Goal: Task Accomplishment & Management: Use online tool/utility

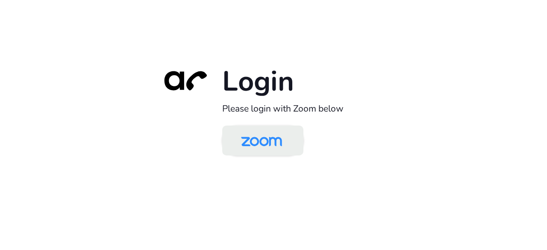
click at [262, 143] on img at bounding box center [261, 141] width 59 height 28
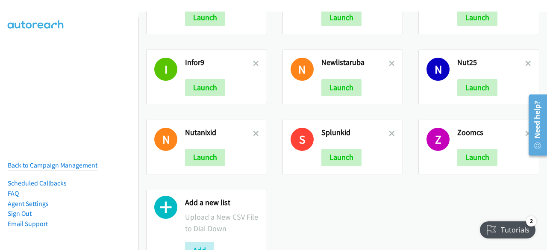
scroll to position [537, 0]
click at [389, 62] on icon at bounding box center [392, 65] width 6 height 6
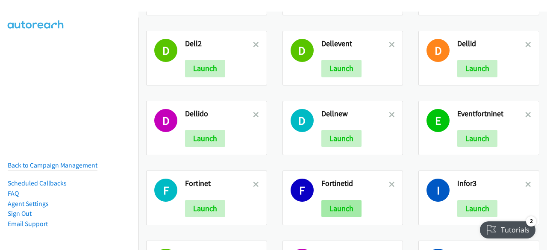
scroll to position [500, 0]
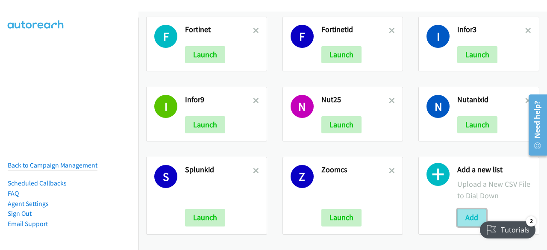
click at [462, 212] on button "Add" at bounding box center [472, 217] width 29 height 17
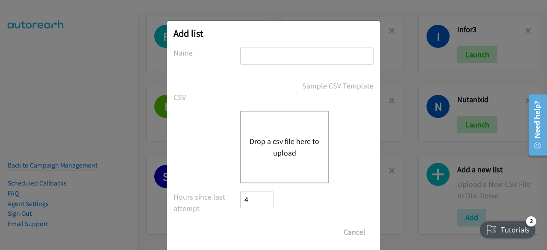
click at [252, 58] on input "text" at bounding box center [306, 56] width 133 height 18
type input "indodell"
click at [288, 139] on button "Drop a csv file here to upload" at bounding box center [285, 147] width 70 height 23
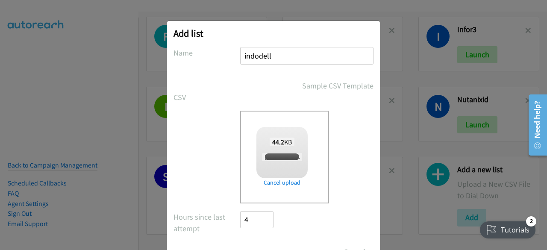
scroll to position [38, 0]
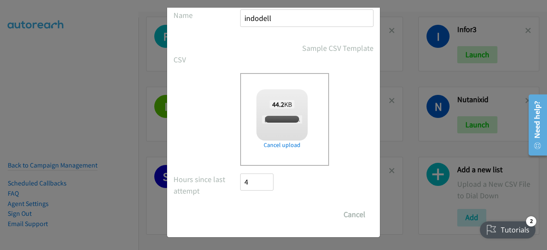
checkbox input "true"
click at [252, 213] on input "Save List" at bounding box center [262, 214] width 45 height 17
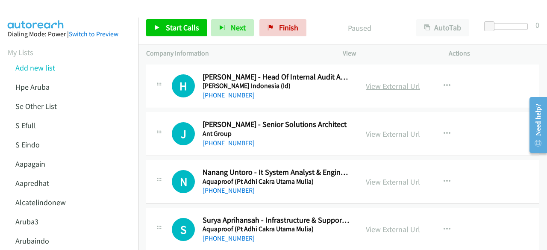
click at [374, 89] on link "View External Url" at bounding box center [393, 86] width 54 height 10
click at [374, 133] on link "View External Url" at bounding box center [393, 134] width 54 height 10
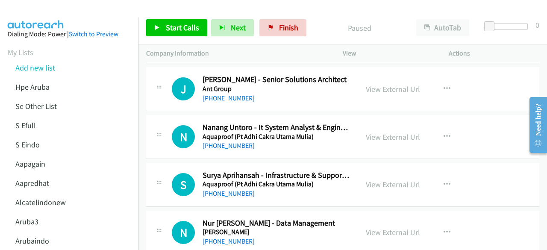
scroll to position [45, 0]
click at [375, 137] on link "View External Url" at bounding box center [393, 137] width 54 height 10
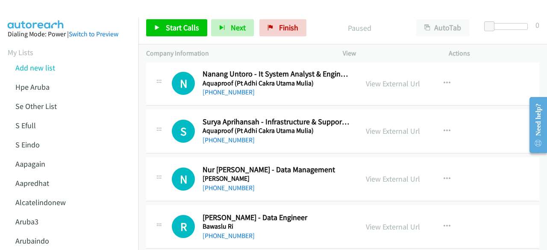
scroll to position [100, 0]
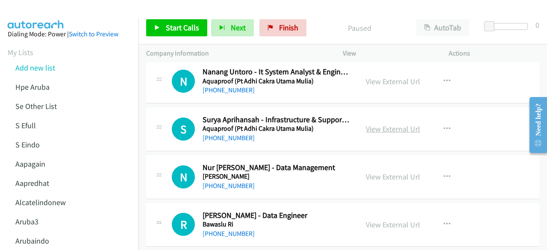
click at [386, 132] on link "View External Url" at bounding box center [393, 129] width 54 height 10
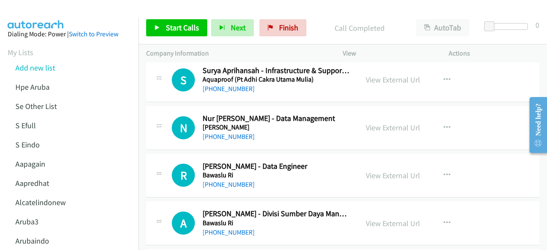
scroll to position [156, 0]
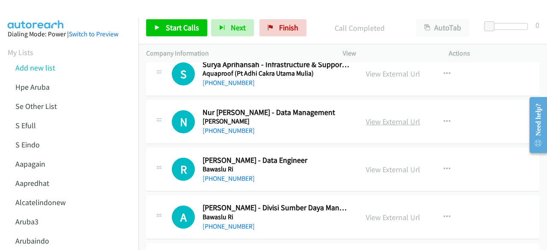
click at [379, 120] on link "View External Url" at bounding box center [393, 122] width 54 height 10
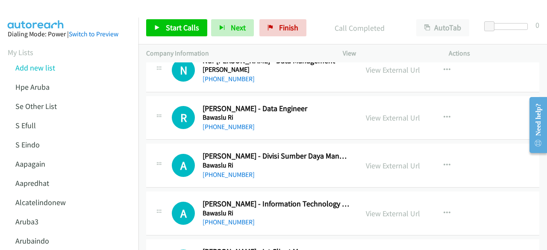
scroll to position [208, 0]
click at [381, 117] on link "View External Url" at bounding box center [393, 117] width 54 height 10
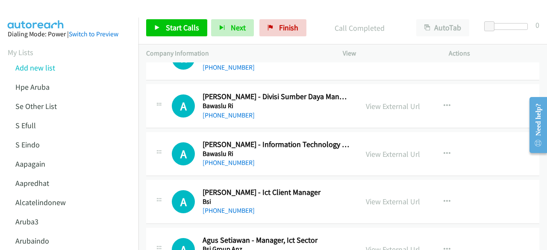
scroll to position [267, 0]
click at [369, 103] on link "View External Url" at bounding box center [393, 106] width 54 height 10
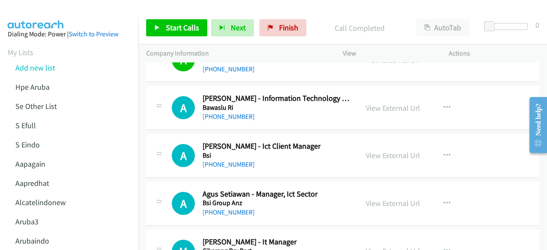
scroll to position [313, 0]
click at [392, 107] on link "View External Url" at bounding box center [393, 108] width 54 height 10
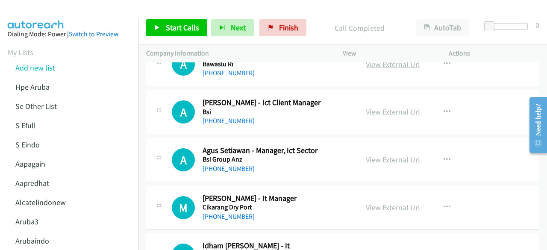
scroll to position [357, 0]
click at [368, 107] on link "View External Url" at bounding box center [393, 111] width 54 height 10
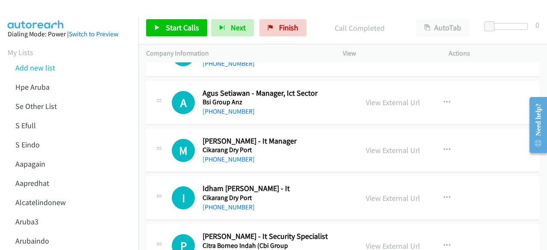
scroll to position [414, 0]
click at [392, 100] on link "View External Url" at bounding box center [393, 102] width 54 height 10
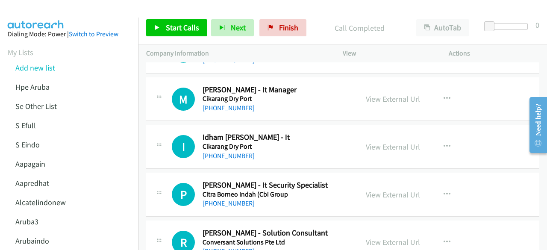
scroll to position [469, 0]
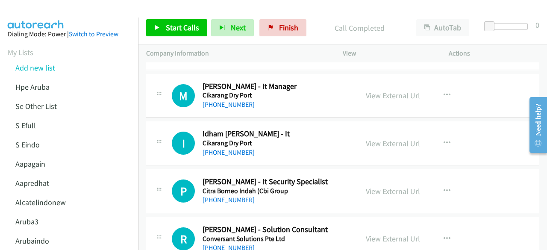
click at [384, 93] on link "View External Url" at bounding box center [393, 96] width 54 height 10
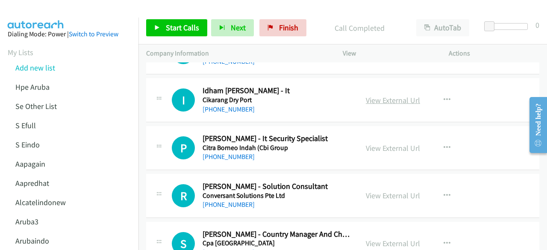
scroll to position [512, 0]
click at [379, 99] on link "View External Url" at bounding box center [393, 100] width 54 height 10
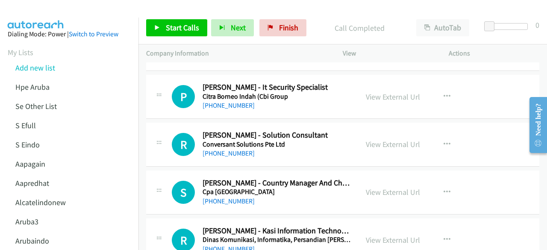
scroll to position [567, 0]
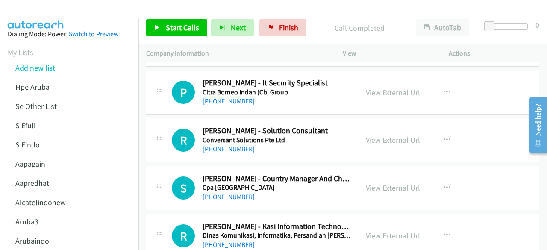
click at [384, 92] on link "View External Url" at bounding box center [393, 93] width 54 height 10
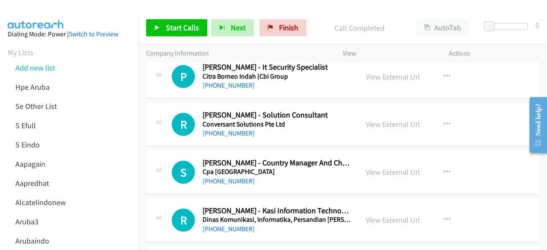
scroll to position [585, 0]
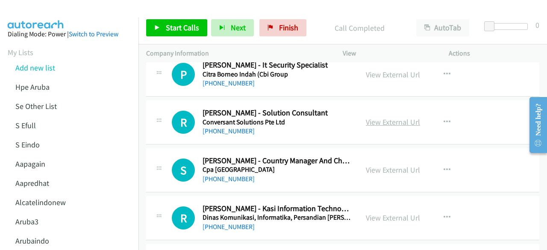
click at [383, 118] on link "View External Url" at bounding box center [393, 122] width 54 height 10
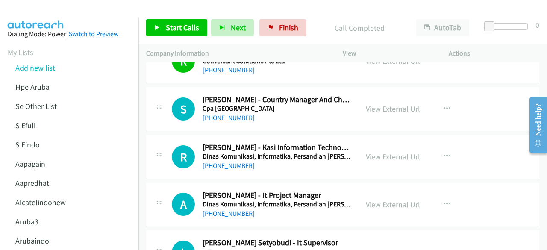
scroll to position [647, 0]
click at [379, 107] on link "View External Url" at bounding box center [393, 108] width 54 height 10
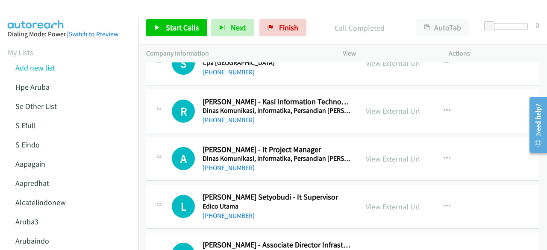
scroll to position [694, 0]
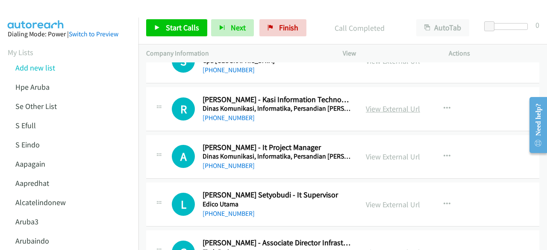
click at [382, 105] on link "View External Url" at bounding box center [393, 109] width 54 height 10
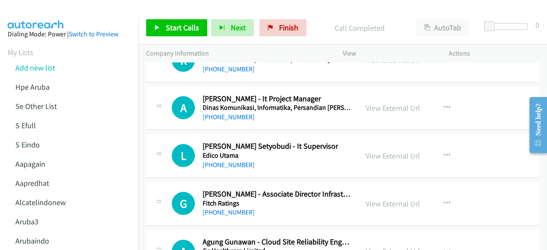
scroll to position [747, 0]
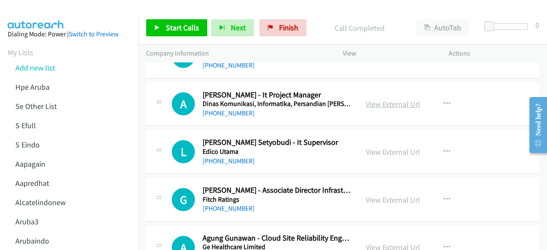
click at [388, 99] on link "View External Url" at bounding box center [393, 104] width 54 height 10
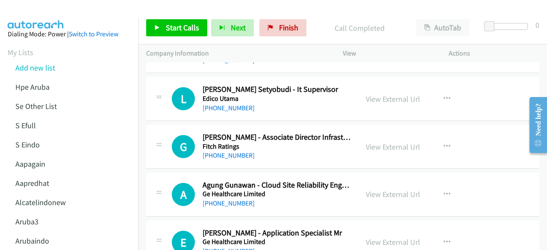
scroll to position [801, 0]
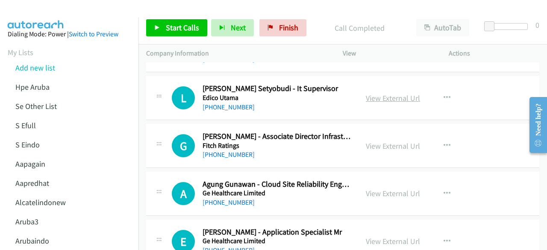
click at [375, 94] on link "View External Url" at bounding box center [393, 98] width 54 height 10
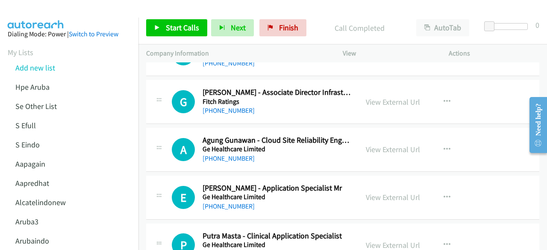
scroll to position [846, 0]
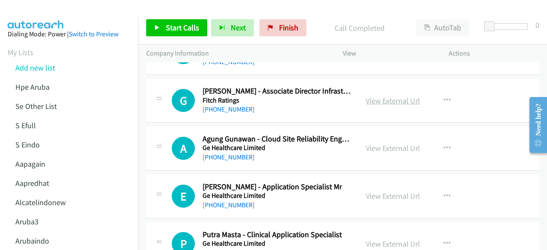
click at [368, 97] on link "View External Url" at bounding box center [393, 101] width 54 height 10
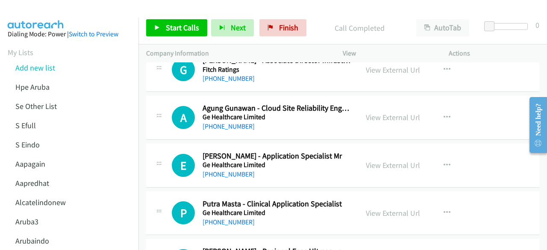
scroll to position [878, 0]
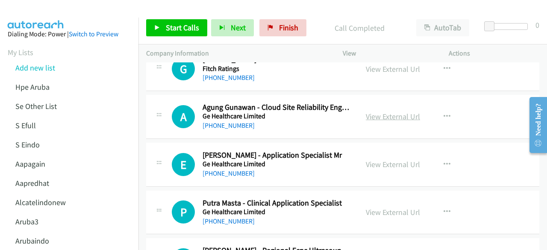
click at [385, 114] on link "View External Url" at bounding box center [393, 117] width 54 height 10
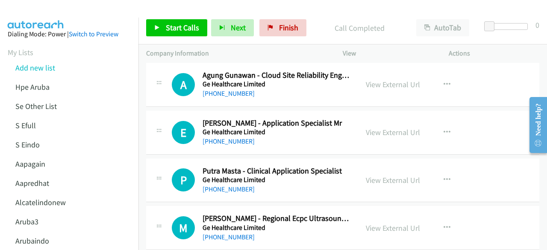
scroll to position [934, 0]
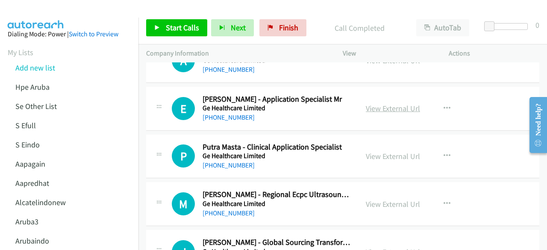
click at [383, 109] on link "View External Url" at bounding box center [393, 108] width 54 height 10
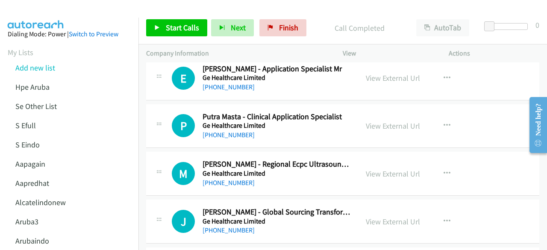
scroll to position [966, 0]
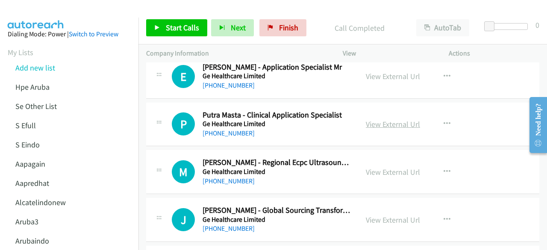
click at [390, 124] on link "View External Url" at bounding box center [393, 124] width 54 height 10
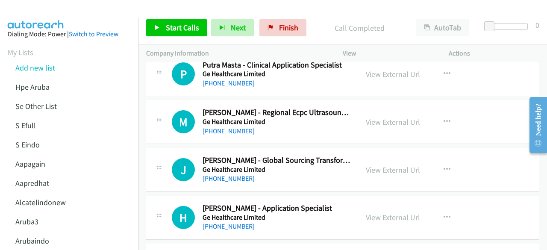
scroll to position [1016, 0]
click at [386, 117] on link "View External Url" at bounding box center [393, 122] width 54 height 10
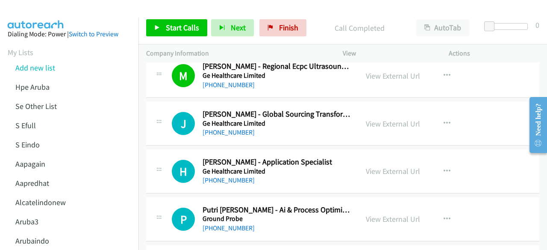
scroll to position [1063, 0]
click at [390, 118] on link "View External Url" at bounding box center [393, 123] width 54 height 10
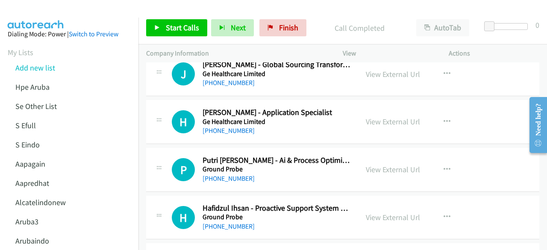
scroll to position [1112, 0]
click at [392, 116] on link "View External Url" at bounding box center [393, 121] width 54 height 10
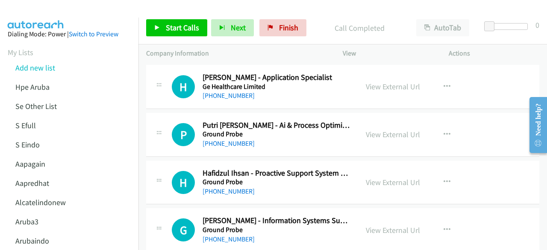
click at [372, 122] on div "View External Url View External Url Schedule/Manage Callback Start Calls Here R…" at bounding box center [415, 135] width 114 height 28
click at [396, 133] on link "View External Url" at bounding box center [393, 135] width 54 height 10
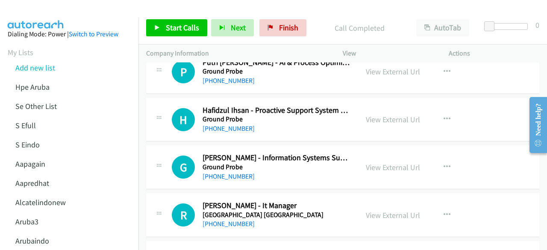
scroll to position [1210, 0]
click at [374, 115] on link "View External Url" at bounding box center [393, 119] width 54 height 10
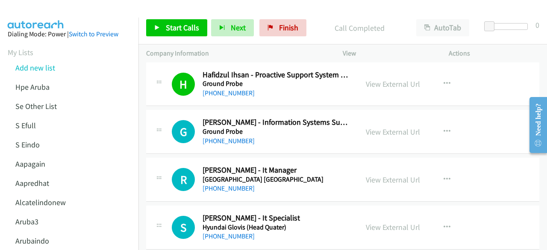
scroll to position [1246, 0]
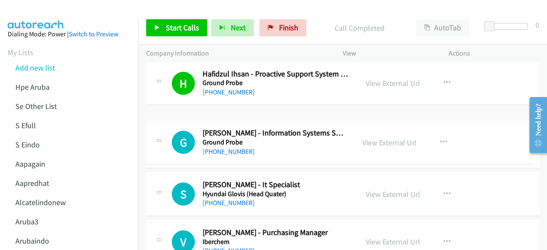
drag, startPoint x: 394, startPoint y: 117, endPoint x: 396, endPoint y: 132, distance: 15.5
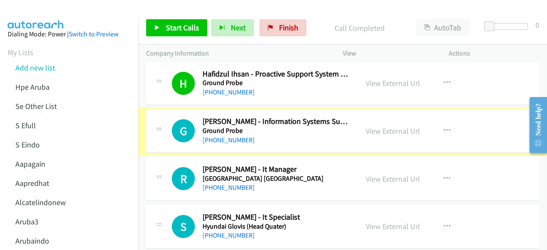
click at [396, 132] on div "View External Url" at bounding box center [393, 131] width 54 height 12
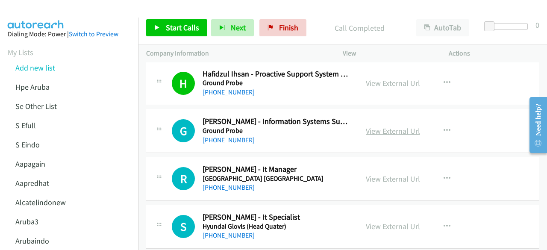
click at [396, 131] on link "View External Url" at bounding box center [393, 131] width 54 height 10
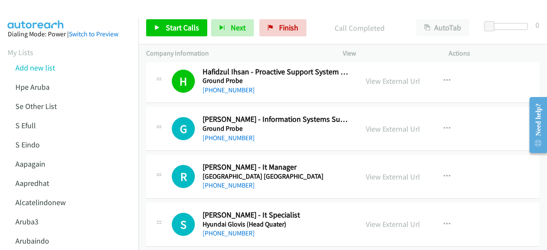
scroll to position [1313, 0]
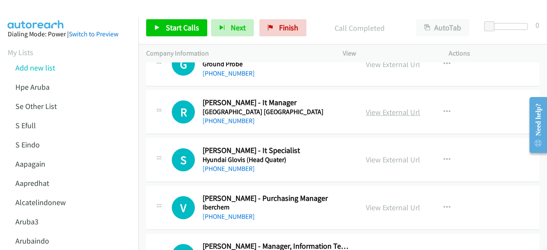
click at [373, 107] on link "View External Url" at bounding box center [393, 112] width 54 height 10
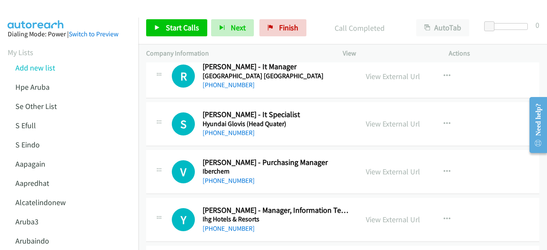
scroll to position [1349, 0]
click at [366, 118] on link "View External Url" at bounding box center [393, 123] width 54 height 10
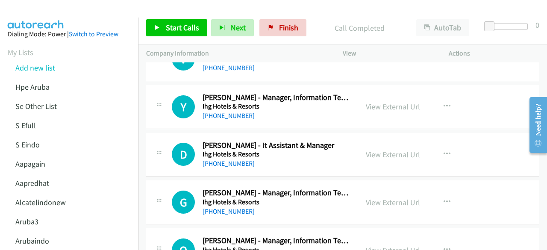
scroll to position [1465, 0]
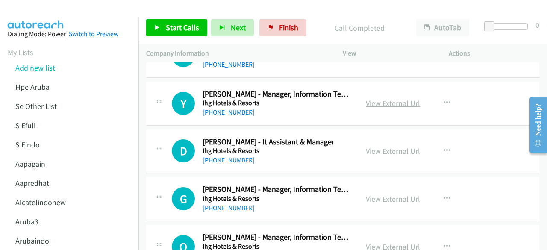
click at [387, 98] on link "View External Url" at bounding box center [393, 103] width 54 height 10
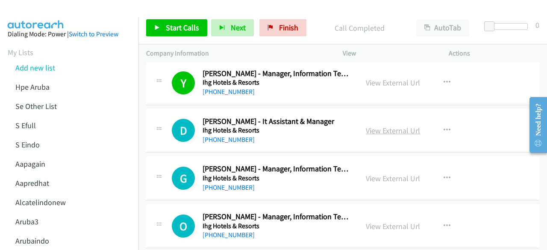
click at [373, 126] on link "View External Url" at bounding box center [393, 131] width 54 height 10
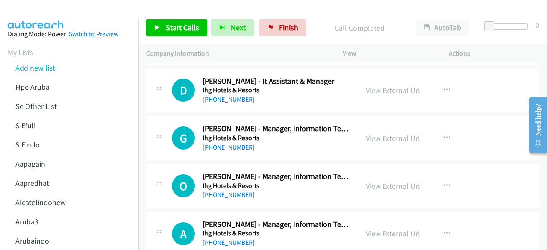
scroll to position [1526, 0]
click at [389, 133] on link "View External Url" at bounding box center [393, 138] width 54 height 10
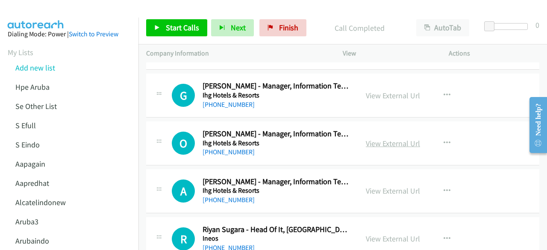
click at [378, 139] on link "View External Url" at bounding box center [393, 144] width 54 height 10
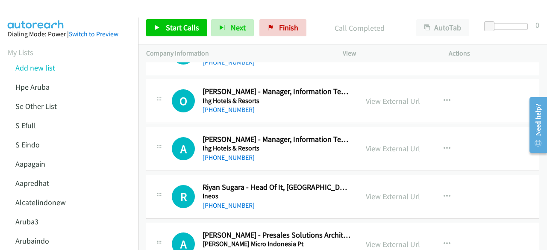
scroll to position [1612, 0]
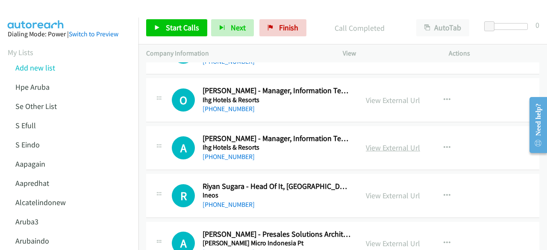
click at [375, 143] on link "View External Url" at bounding box center [393, 148] width 54 height 10
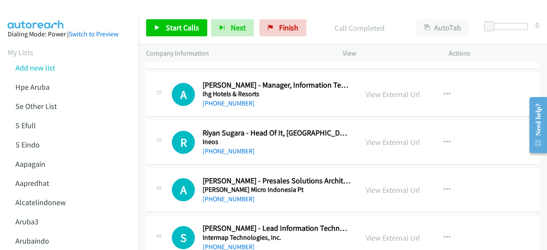
scroll to position [1666, 0]
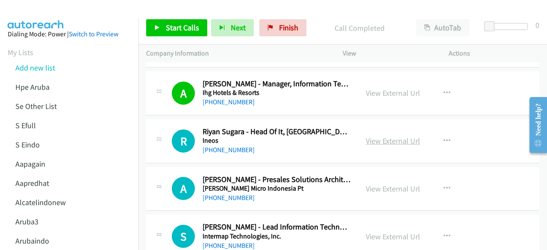
click at [381, 136] on link "View External Url" at bounding box center [393, 141] width 54 height 10
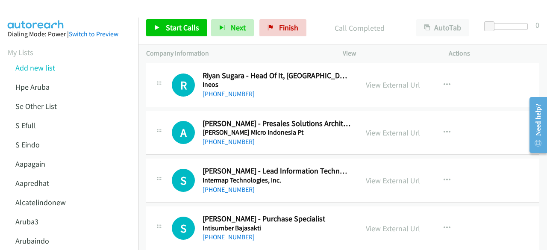
scroll to position [1725, 0]
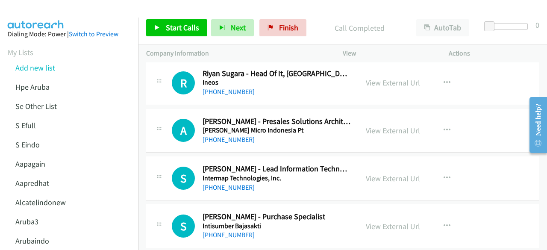
click at [368, 128] on link "View External Url" at bounding box center [393, 131] width 54 height 10
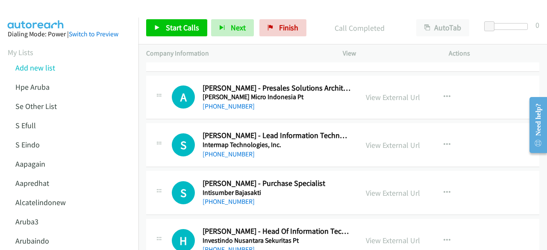
scroll to position [1759, 0]
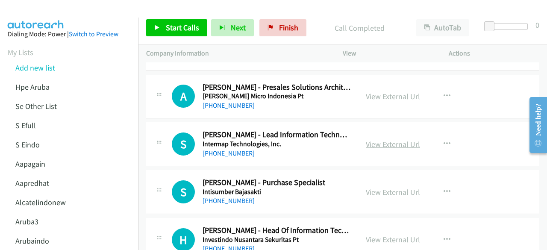
click at [376, 139] on link "View External Url" at bounding box center [393, 144] width 54 height 10
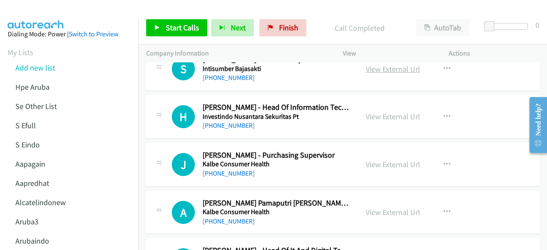
scroll to position [1883, 0]
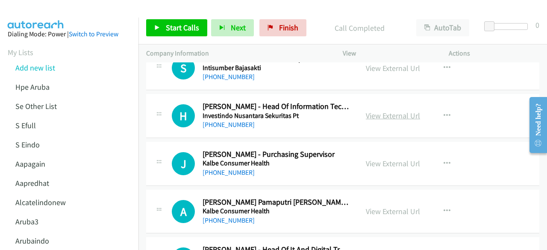
click at [373, 113] on link "View External Url" at bounding box center [393, 116] width 54 height 10
click at [372, 159] on link "View External Url" at bounding box center [393, 164] width 54 height 10
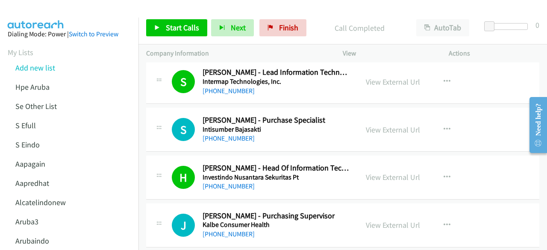
scroll to position [1820, 0]
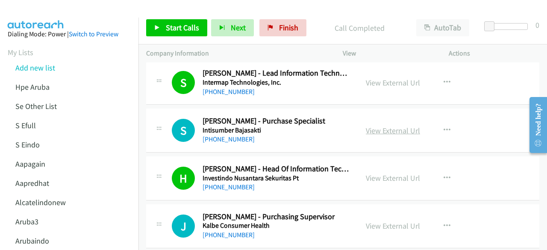
click at [381, 126] on link "View External Url" at bounding box center [393, 131] width 54 height 10
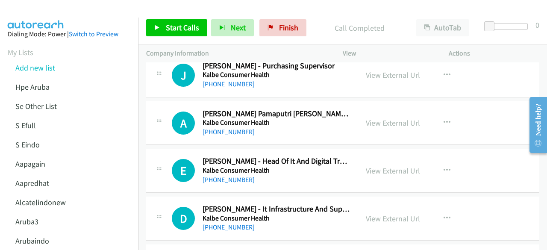
scroll to position [1986, 0]
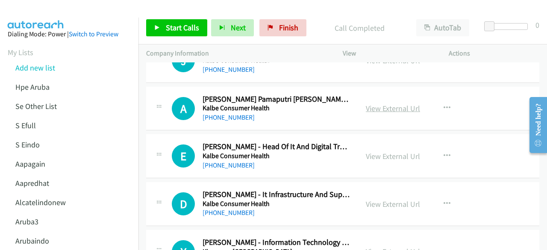
click at [379, 103] on link "View External Url" at bounding box center [393, 108] width 54 height 10
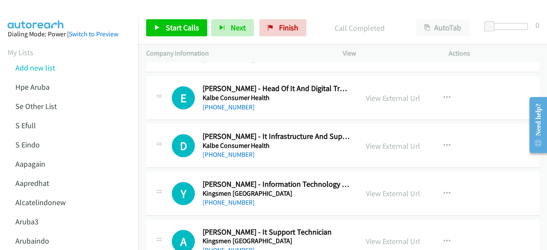
scroll to position [2045, 0]
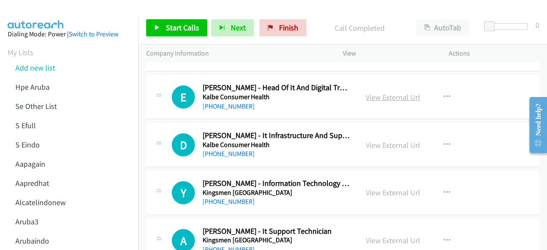
click at [397, 93] on link "View External Url" at bounding box center [393, 97] width 54 height 10
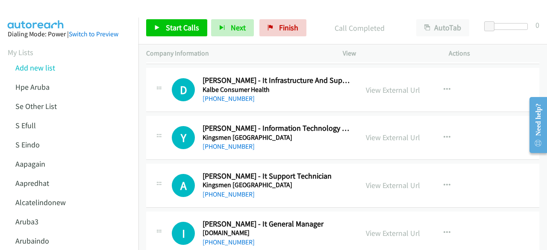
scroll to position [2104, 0]
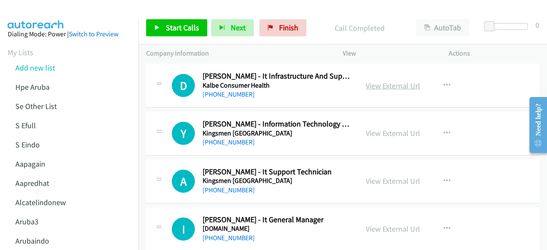
click at [366, 81] on link "View External Url" at bounding box center [393, 86] width 54 height 10
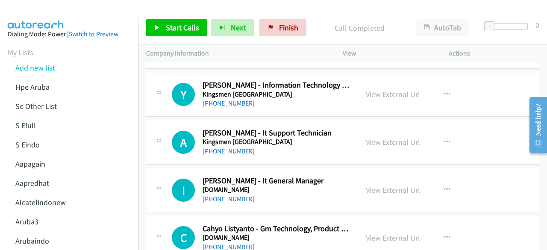
scroll to position [2144, 0]
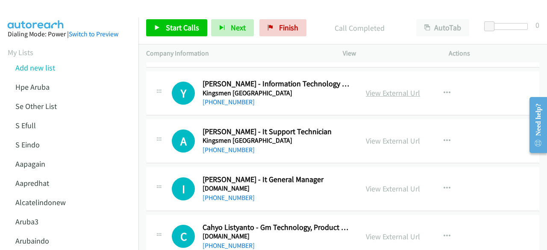
click at [381, 88] on link "View External Url" at bounding box center [393, 93] width 54 height 10
click at [394, 137] on link "View External Url" at bounding box center [393, 141] width 54 height 10
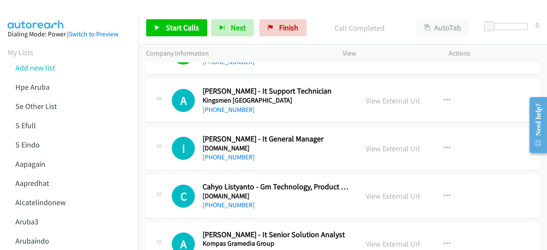
scroll to position [2186, 0]
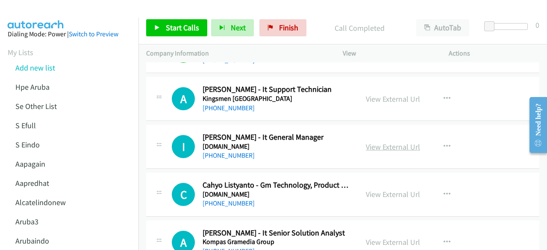
click at [376, 142] on link "View External Url" at bounding box center [393, 147] width 54 height 10
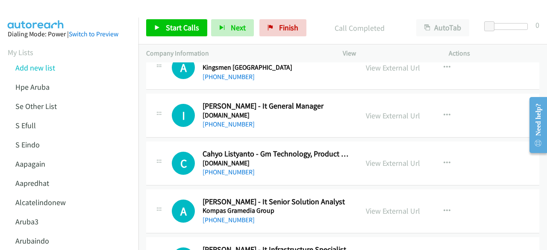
scroll to position [2218, 0]
click at [398, 158] on link "View External Url" at bounding box center [393, 163] width 54 height 10
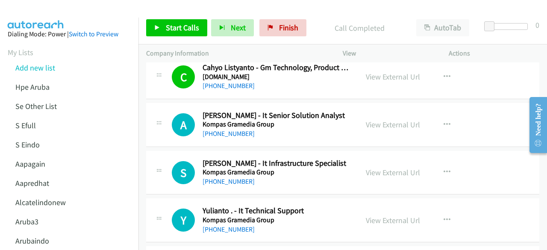
scroll to position [2310, 0]
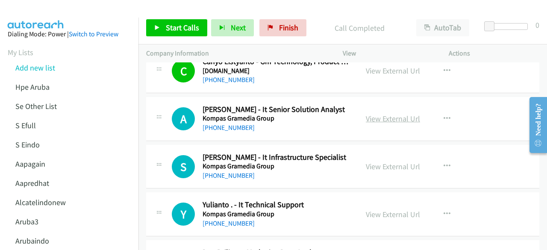
click at [381, 114] on link "View External Url" at bounding box center [393, 119] width 54 height 10
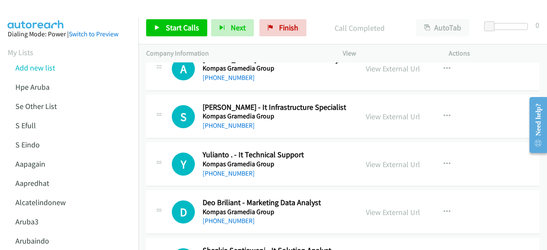
scroll to position [2363, 0]
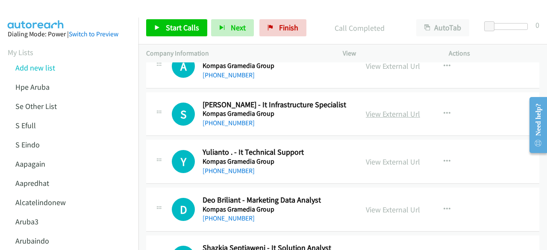
click at [384, 109] on link "View External Url" at bounding box center [393, 114] width 54 height 10
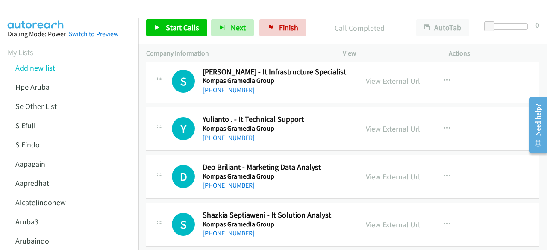
scroll to position [2396, 0]
click at [397, 124] on link "View External Url" at bounding box center [393, 129] width 54 height 10
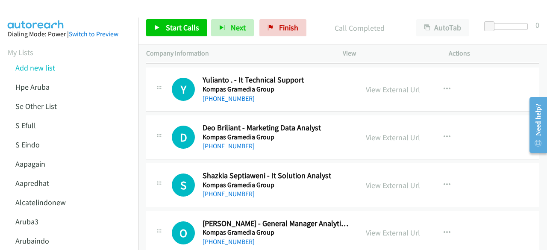
scroll to position [2440, 0]
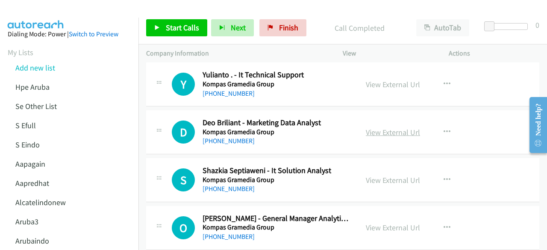
click at [369, 127] on link "View External Url" at bounding box center [393, 132] width 54 height 10
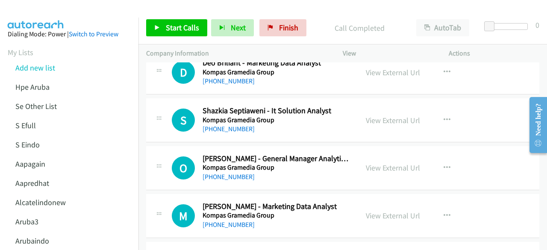
scroll to position [2500, 0]
click at [380, 115] on link "View External Url" at bounding box center [393, 120] width 54 height 10
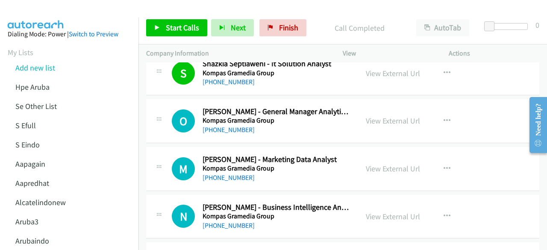
scroll to position [2552, 0]
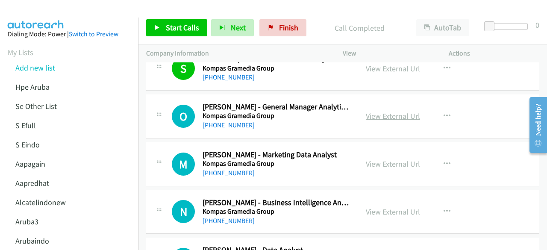
click at [378, 111] on link "View External Url" at bounding box center [393, 116] width 54 height 10
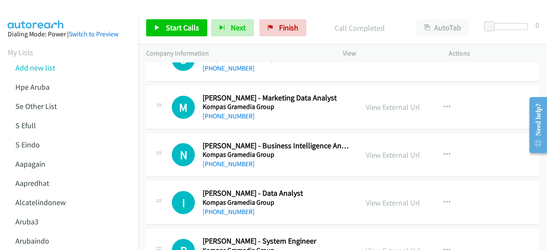
scroll to position [2609, 0]
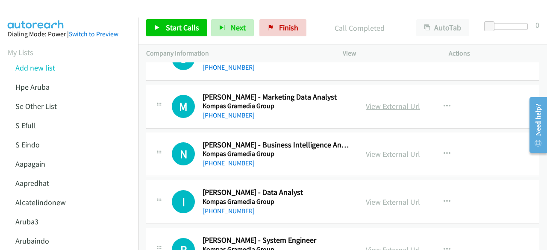
click at [374, 101] on link "View External Url" at bounding box center [393, 106] width 54 height 10
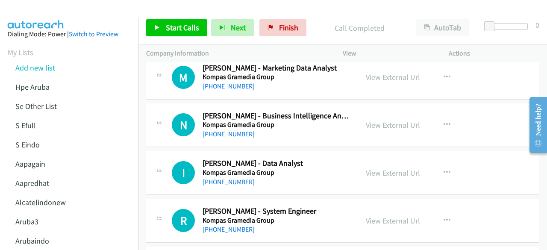
scroll to position [2639, 0]
click at [390, 120] on link "View External Url" at bounding box center [393, 125] width 54 height 10
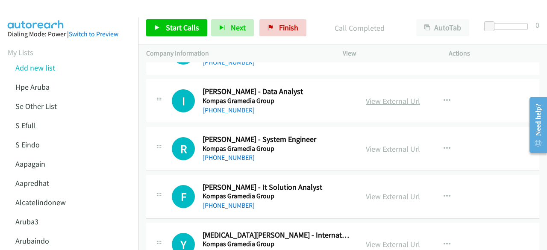
scroll to position [2711, 0]
click at [383, 96] on link "View External Url" at bounding box center [393, 101] width 54 height 10
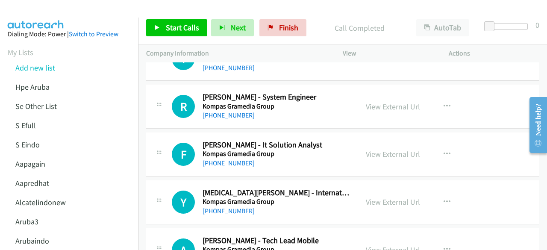
scroll to position [2753, 0]
click at [381, 101] on link "View External Url" at bounding box center [393, 106] width 54 height 10
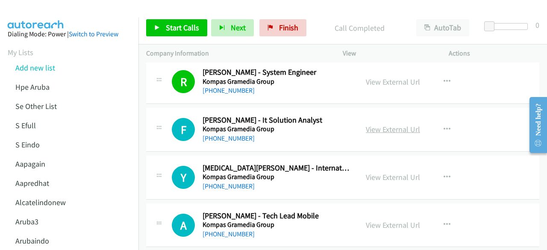
scroll to position [2778, 0]
click at [396, 124] on link "View External Url" at bounding box center [393, 129] width 54 height 10
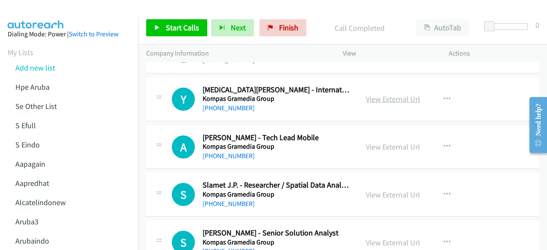
click at [398, 94] on link "View External Url" at bounding box center [393, 99] width 54 height 10
click at [366, 133] on div "View External Url View External Url Schedule/Manage Callback Start Calls Here R…" at bounding box center [415, 147] width 114 height 28
click at [375, 142] on link "View External Url" at bounding box center [393, 147] width 54 height 10
click at [264, 33] on link "Finish" at bounding box center [283, 27] width 47 height 17
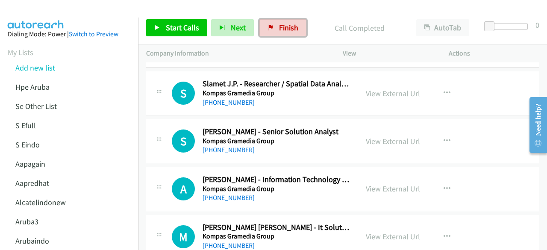
scroll to position [2959, 0]
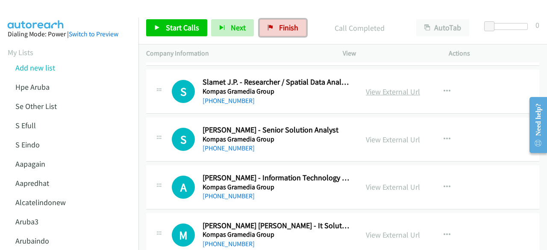
click at [396, 87] on link "View External Url" at bounding box center [393, 92] width 54 height 10
click at [369, 118] on div "S Callback Scheduled Stefanus Linardi - Senior Solution Analyst Kompas Gramedia…" at bounding box center [342, 140] width 393 height 44
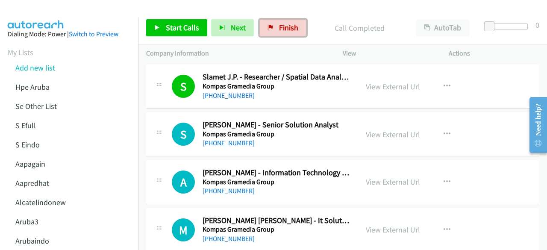
scroll to position [2961, 0]
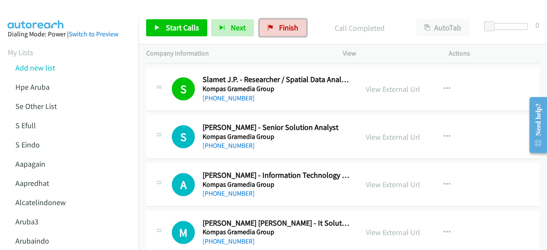
click at [399, 134] on div "View External Url View External Url Schedule/Manage Callback Start Calls Here R…" at bounding box center [415, 137] width 114 height 28
click at [397, 132] on link "View External Url" at bounding box center [393, 137] width 54 height 10
click at [363, 161] on td "A Callback Scheduled Akbar Subagyo - Information Technology Operations Engineer…" at bounding box center [343, 185] width 409 height 48
click at [372, 179] on div "View External Url" at bounding box center [393, 185] width 54 height 12
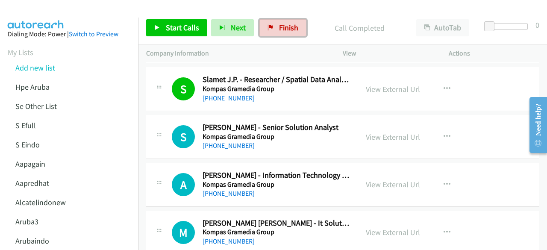
click at [372, 179] on div "View External Url" at bounding box center [393, 185] width 54 height 12
click at [374, 180] on link "View External Url" at bounding box center [393, 185] width 54 height 10
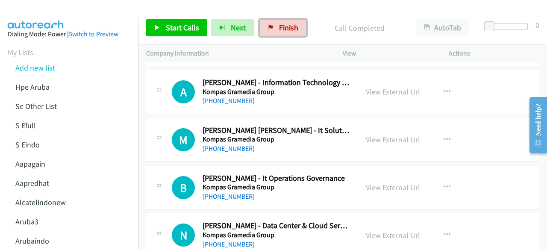
scroll to position [3054, 0]
click at [381, 135] on link "View External Url" at bounding box center [393, 140] width 54 height 10
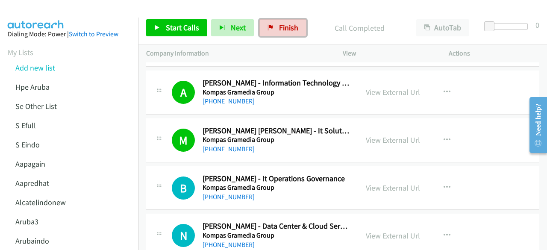
scroll to position [3096, 0]
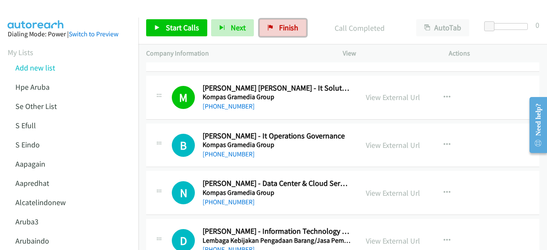
click at [399, 146] on div "View External Url View External Url Schedule/Manage Callback Start Calls Here R…" at bounding box center [415, 145] width 114 height 28
click at [398, 140] on link "View External Url" at bounding box center [393, 145] width 54 height 10
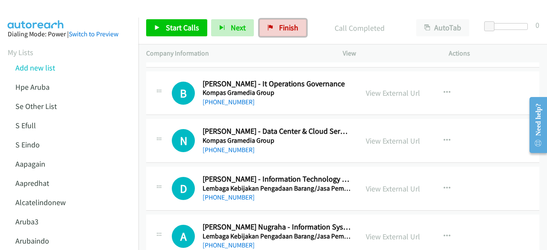
scroll to position [3182, 0]
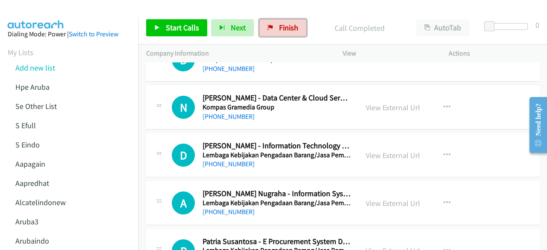
click at [382, 103] on div "View External Url" at bounding box center [393, 108] width 54 height 12
click at [384, 103] on link "View External Url" at bounding box center [393, 108] width 54 height 10
click at [388, 151] on link "View External Url" at bounding box center [393, 156] width 54 height 10
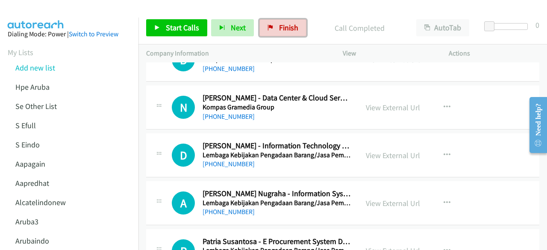
scroll to position [3225, 0]
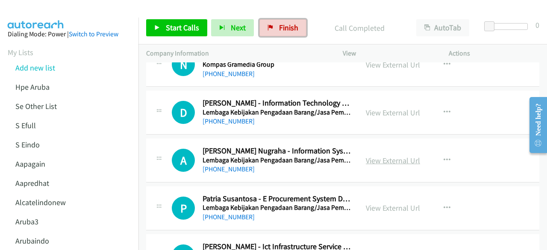
click at [383, 156] on link "View External Url" at bounding box center [393, 161] width 54 height 10
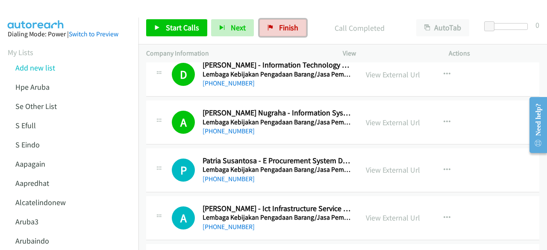
scroll to position [3310, 0]
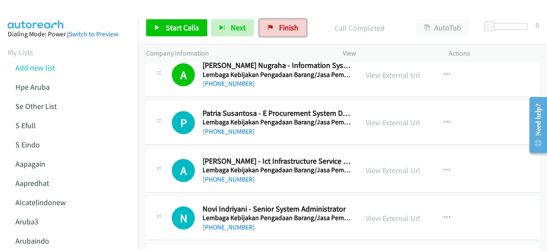
click at [412, 101] on div "P Callback Scheduled Patria Susantosa - E Procurement System Development Lembag…" at bounding box center [342, 123] width 393 height 44
click at [404, 118] on link "View External Url" at bounding box center [393, 123] width 54 height 10
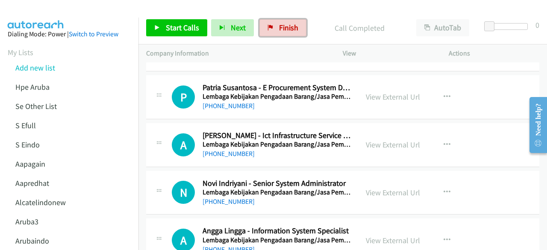
scroll to position [3338, 0]
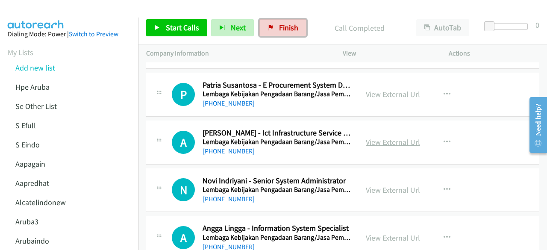
click at [375, 137] on link "View External Url" at bounding box center [393, 142] width 54 height 10
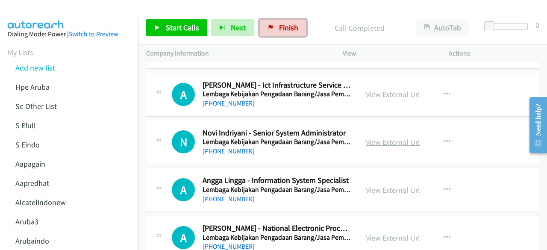
click at [384, 137] on link "View External Url" at bounding box center [393, 142] width 54 height 10
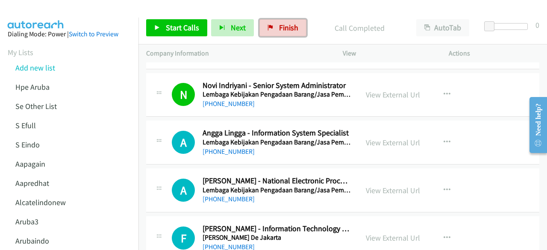
scroll to position [3445, 0]
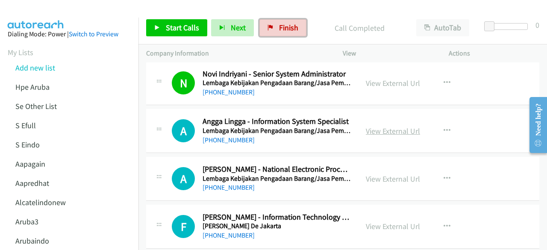
click at [381, 126] on link "View External Url" at bounding box center [393, 131] width 54 height 10
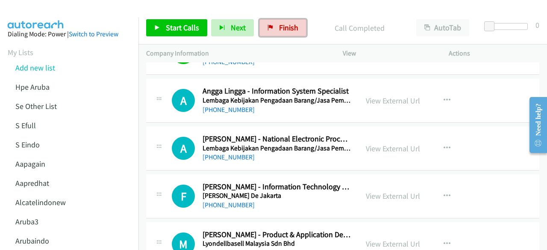
scroll to position [3477, 0]
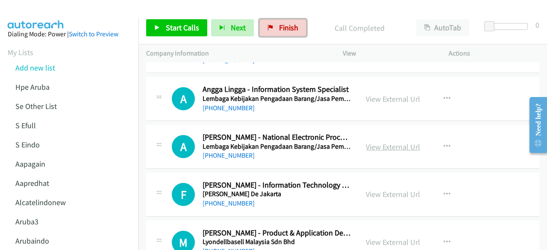
click at [376, 142] on link "View External Url" at bounding box center [393, 147] width 54 height 10
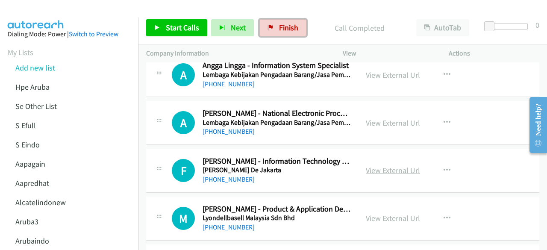
click at [391, 165] on link "View External Url" at bounding box center [393, 170] width 54 height 10
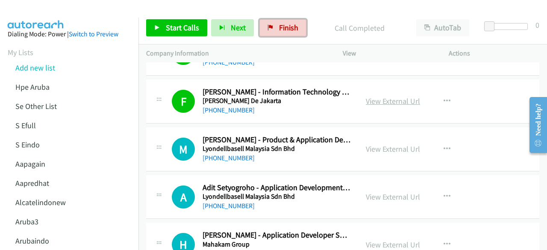
scroll to position [3571, 0]
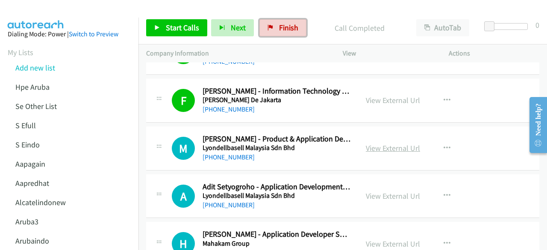
click at [389, 143] on link "View External Url" at bounding box center [393, 148] width 54 height 10
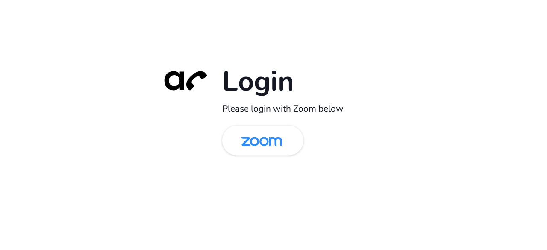
click at [267, 145] on img at bounding box center [261, 141] width 59 height 28
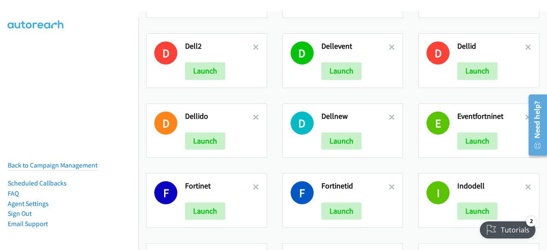
scroll to position [344, 0]
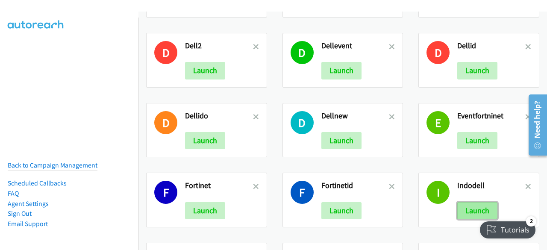
click at [489, 212] on button "Launch" at bounding box center [478, 210] width 40 height 17
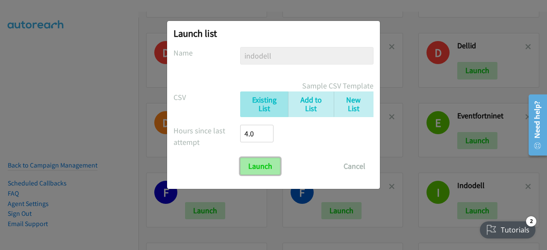
click at [254, 161] on input "Launch" at bounding box center [260, 166] width 40 height 17
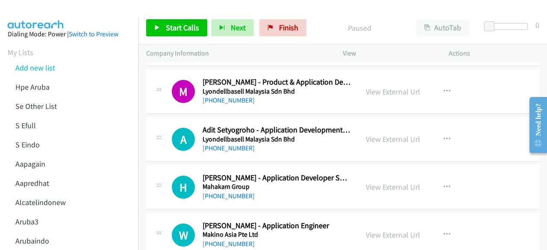
scroll to position [3631, 0]
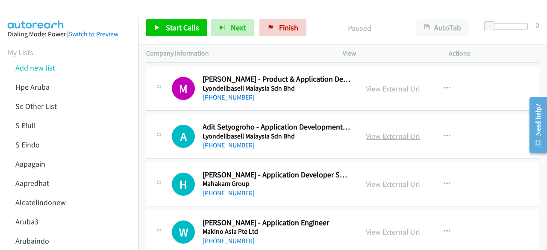
click at [372, 131] on link "View External Url" at bounding box center [393, 136] width 54 height 10
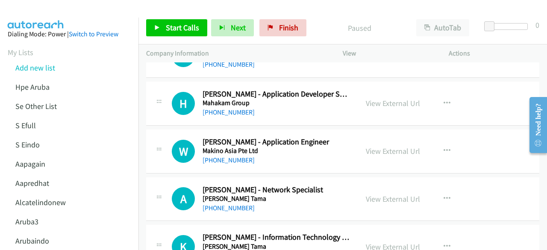
scroll to position [3713, 0]
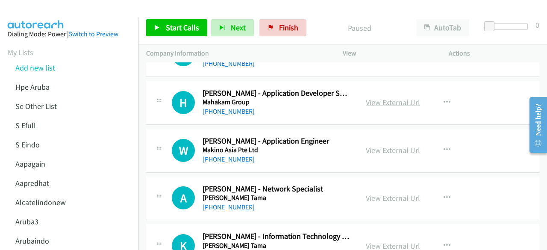
click at [387, 97] on link "View External Url" at bounding box center [393, 102] width 54 height 10
click at [359, 136] on div "View External Url View External Url Schedule/Manage Callback Start Calls Here R…" at bounding box center [415, 150] width 114 height 28
click at [376, 145] on link "View External Url" at bounding box center [393, 150] width 54 height 10
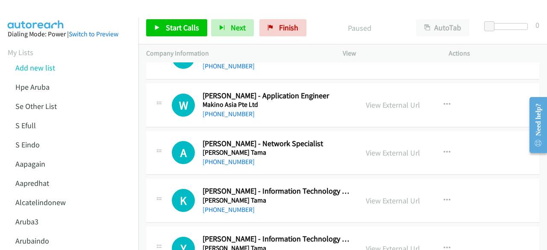
scroll to position [3761, 0]
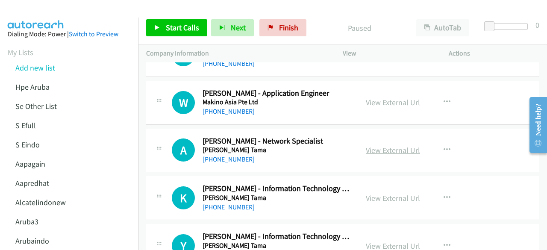
click at [389, 145] on link "View External Url" at bounding box center [393, 150] width 54 height 10
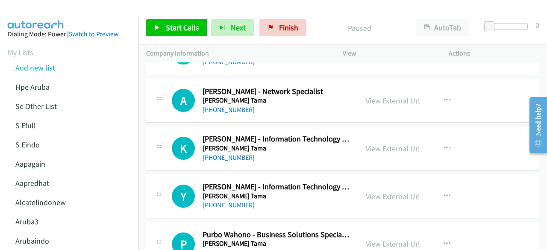
scroll to position [3813, 0]
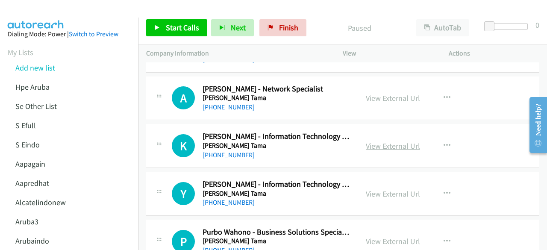
click at [369, 141] on link "View External Url" at bounding box center [393, 146] width 54 height 10
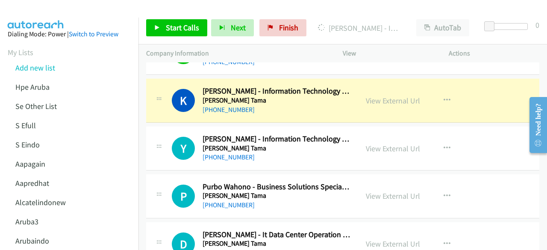
scroll to position [3859, 0]
click at [375, 143] on link "View External Url" at bounding box center [393, 148] width 54 height 10
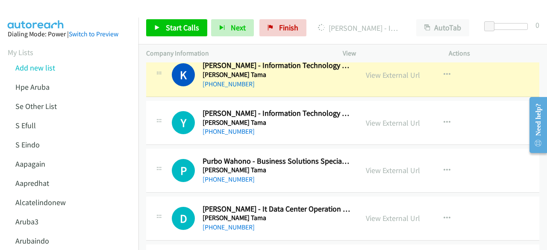
scroll to position [3890, 0]
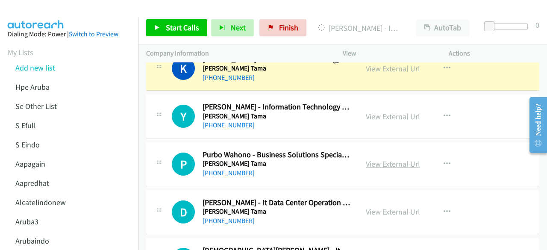
click at [380, 159] on link "View External Url" at bounding box center [393, 164] width 54 height 10
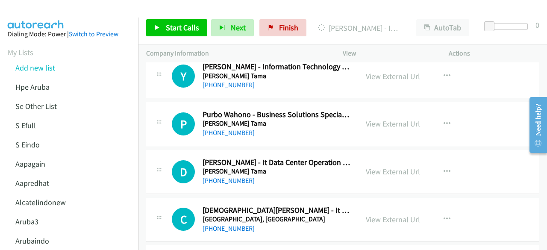
scroll to position [3935, 0]
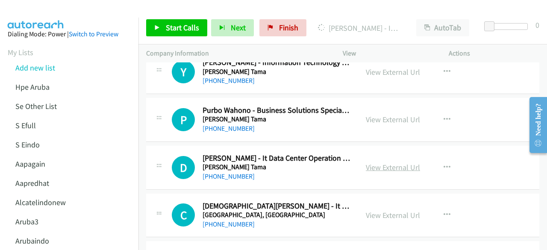
click at [372, 162] on link "View External Url" at bounding box center [393, 167] width 54 height 10
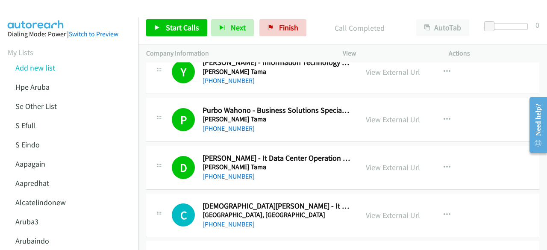
click at [161, 201] on div at bounding box center [159, 212] width 10 height 23
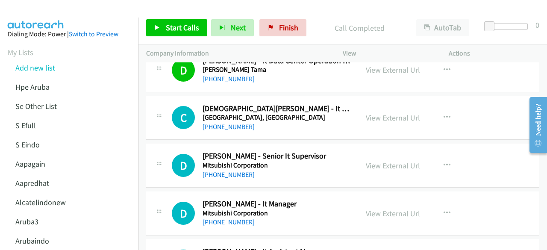
scroll to position [4033, 0]
click at [388, 112] on link "View External Url" at bounding box center [393, 117] width 54 height 10
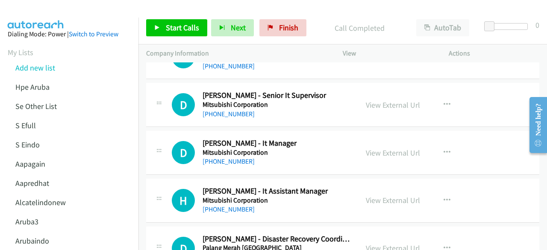
scroll to position [4094, 0]
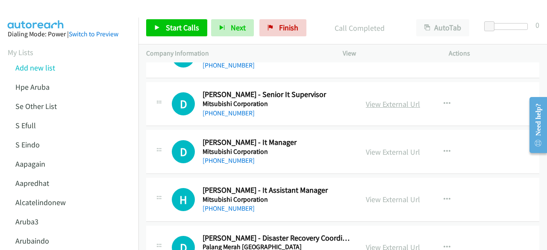
click at [383, 99] on link "View External Url" at bounding box center [393, 104] width 54 height 10
click at [395, 147] on link "View External Url" at bounding box center [393, 152] width 54 height 10
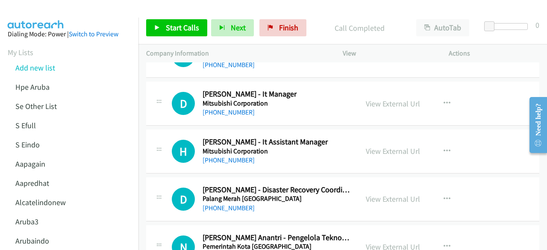
scroll to position [4143, 0]
click at [387, 146] on link "View External Url" at bounding box center [393, 151] width 54 height 10
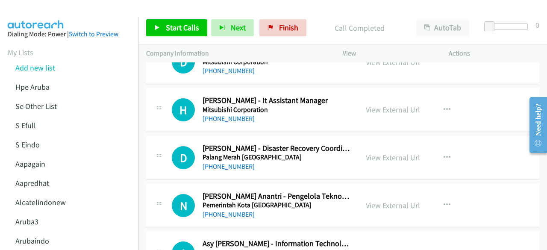
scroll to position [4185, 0]
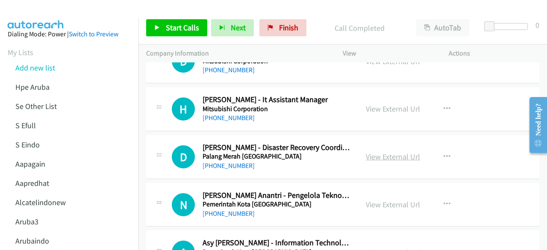
click at [391, 152] on link "View External Url" at bounding box center [393, 157] width 54 height 10
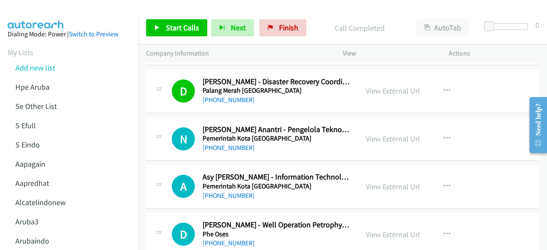
scroll to position [4255, 0]
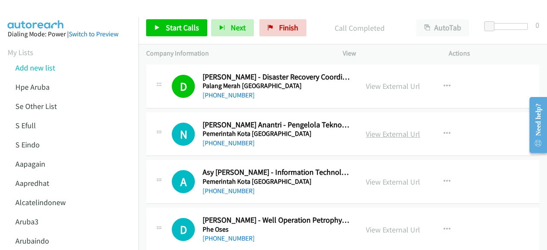
click at [378, 129] on link "View External Url" at bounding box center [393, 134] width 54 height 10
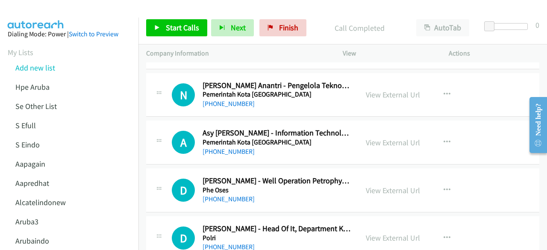
click at [387, 136] on div "View External Url View External Url Schedule/Manage Callback Start Calls Here R…" at bounding box center [415, 142] width 114 height 28
click at [387, 138] on link "View External Url" at bounding box center [393, 143] width 54 height 10
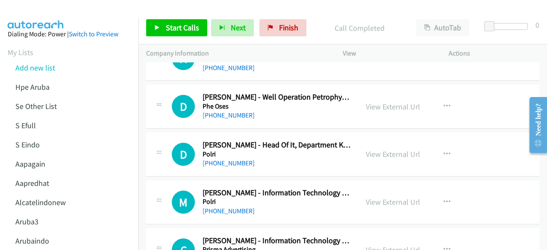
scroll to position [4390, 0]
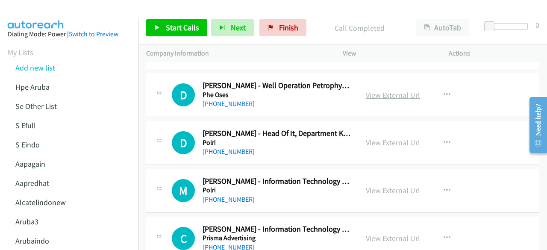
click at [377, 90] on link "View External Url" at bounding box center [393, 95] width 54 height 10
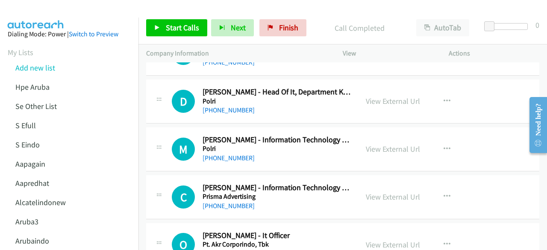
click at [366, 95] on div "View External Url" at bounding box center [393, 101] width 54 height 12
click at [370, 96] on link "View External Url" at bounding box center [393, 101] width 54 height 10
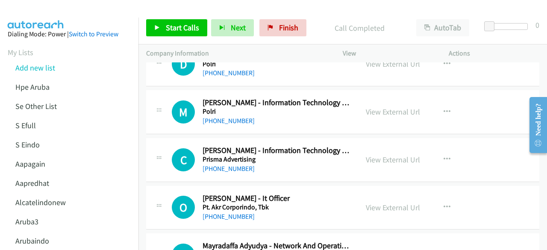
scroll to position [4469, 0]
click at [369, 106] on link "View External Url" at bounding box center [393, 111] width 54 height 10
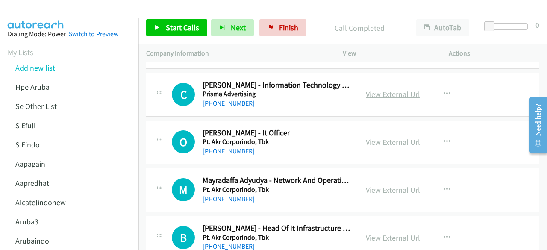
click at [373, 89] on link "View External Url" at bounding box center [393, 94] width 54 height 10
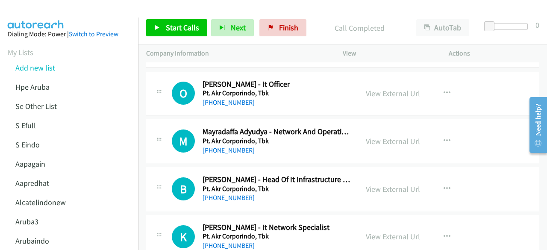
scroll to position [4582, 0]
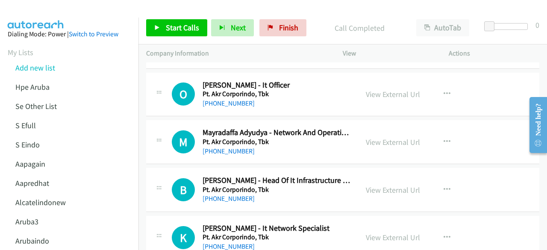
click at [377, 87] on div "View External Url View External Url Schedule/Manage Callback Start Calls Here R…" at bounding box center [415, 94] width 114 height 28
click at [378, 89] on link "View External Url" at bounding box center [393, 94] width 54 height 10
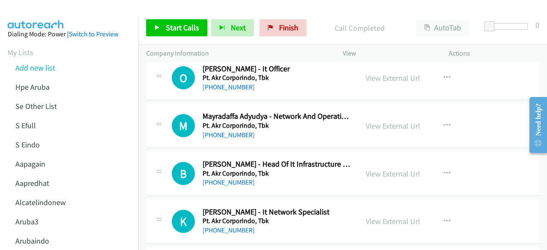
click at [375, 120] on div "View External Url" at bounding box center [393, 126] width 54 height 12
click at [377, 121] on link "View External Url" at bounding box center [393, 126] width 54 height 10
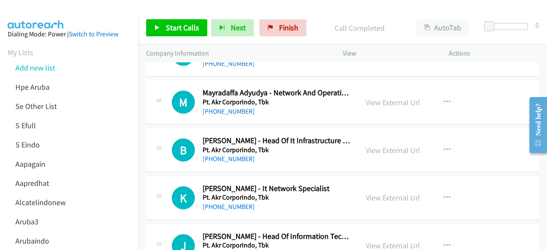
scroll to position [4622, 0]
click at [381, 145] on link "View External Url" at bounding box center [393, 150] width 54 height 10
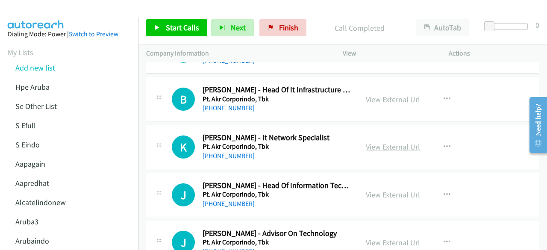
click at [368, 142] on link "View External Url" at bounding box center [393, 147] width 54 height 10
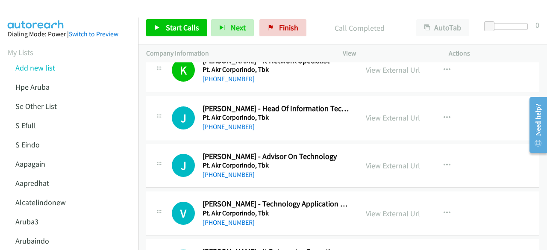
scroll to position [4750, 0]
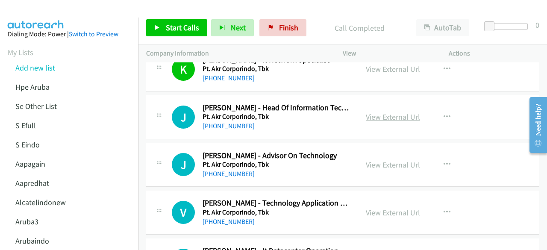
click at [379, 112] on link "View External Url" at bounding box center [393, 117] width 54 height 10
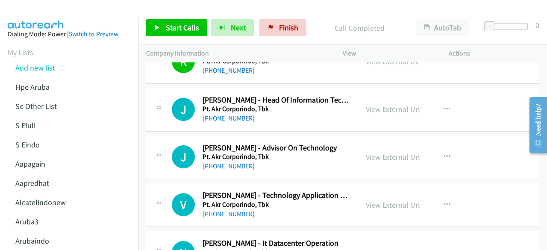
scroll to position [4760, 0]
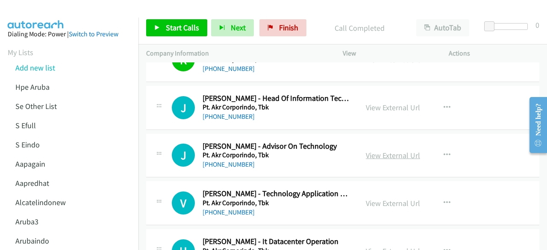
click at [387, 151] on link "View External Url" at bounding box center [393, 156] width 54 height 10
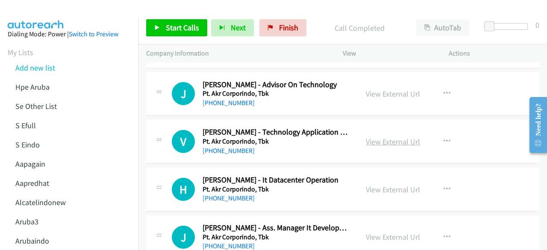
scroll to position [4822, 0]
click at [388, 136] on link "View External Url" at bounding box center [393, 141] width 54 height 10
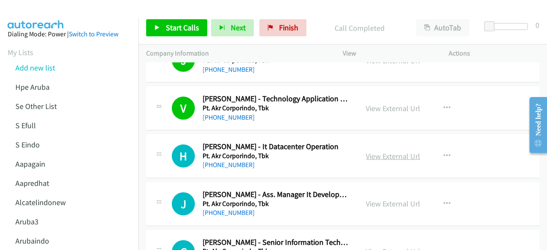
scroll to position [4855, 0]
click at [377, 151] on link "View External Url" at bounding box center [393, 156] width 54 height 10
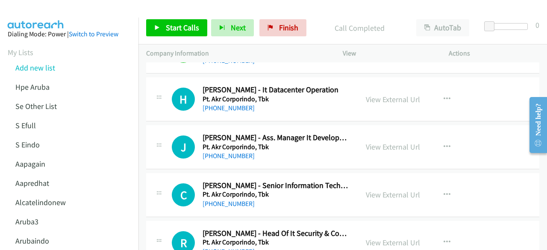
scroll to position [4925, 0]
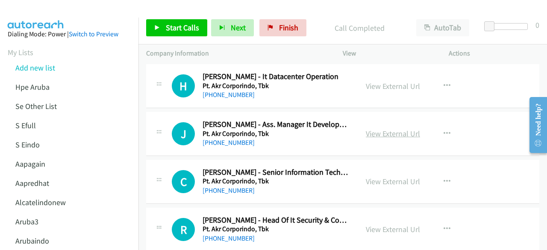
click at [375, 129] on link "View External Url" at bounding box center [393, 134] width 54 height 10
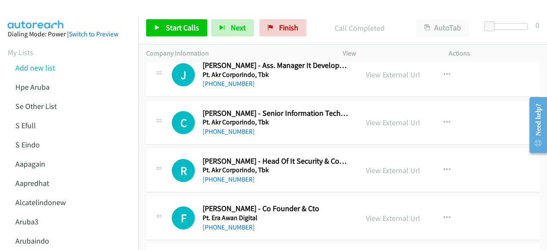
scroll to position [4988, 0]
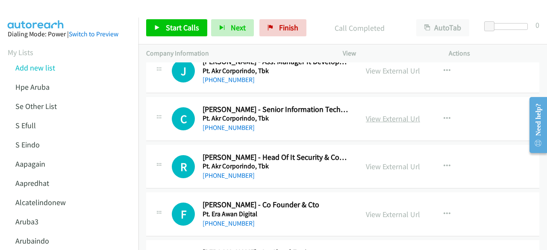
click at [379, 114] on link "View External Url" at bounding box center [393, 119] width 54 height 10
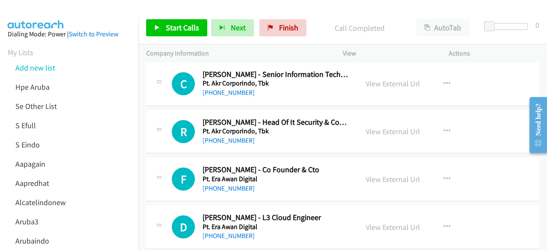
scroll to position [5029, 0]
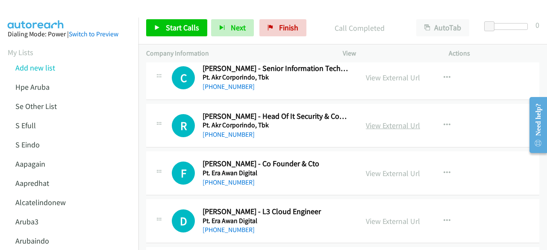
click at [389, 121] on link "View External Url" at bounding box center [393, 126] width 54 height 10
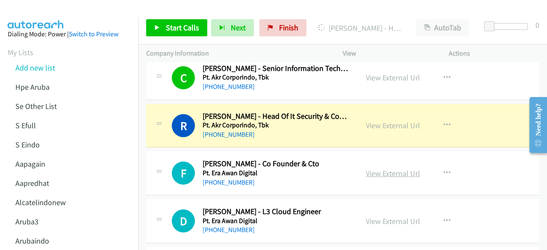
click at [376, 168] on link "View External Url" at bounding box center [393, 173] width 54 height 10
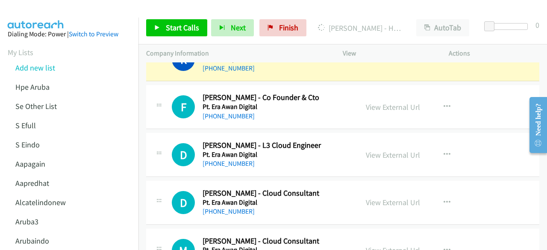
scroll to position [5098, 0]
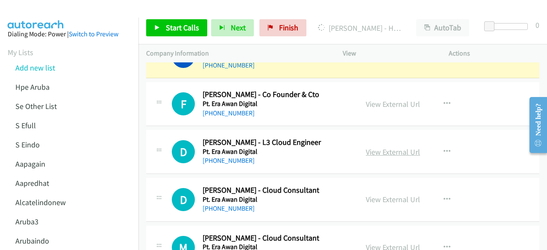
click at [381, 147] on link "View External Url" at bounding box center [393, 152] width 54 height 10
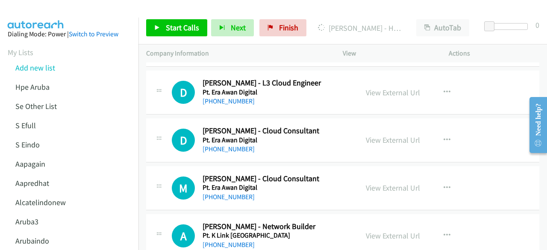
scroll to position [5158, 0]
click at [370, 135] on link "View External Url" at bounding box center [393, 140] width 54 height 10
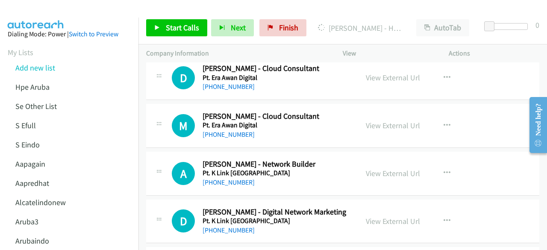
scroll to position [5221, 0]
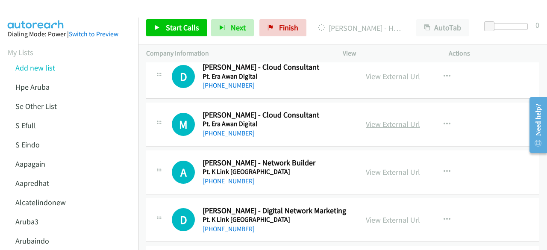
click at [378, 119] on link "View External Url" at bounding box center [393, 124] width 54 height 10
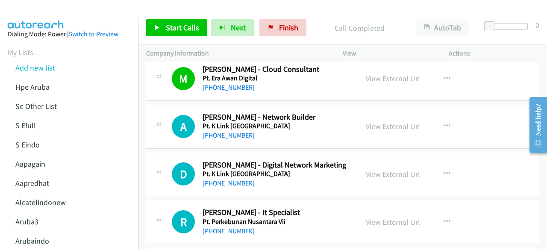
scroll to position [5268, 0]
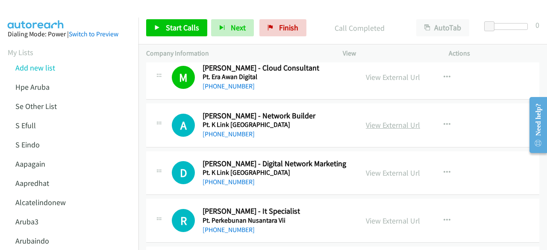
click at [385, 120] on link "View External Url" at bounding box center [393, 125] width 54 height 10
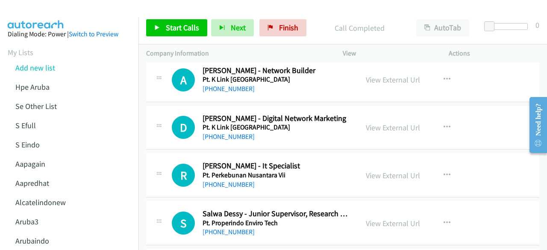
scroll to position [5319, 0]
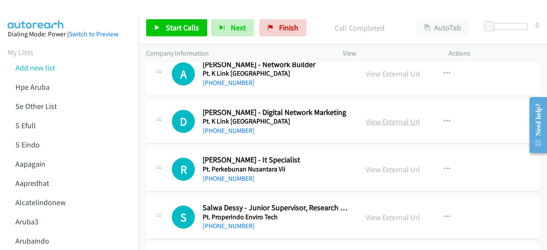
click at [377, 117] on link "View External Url" at bounding box center [393, 122] width 54 height 10
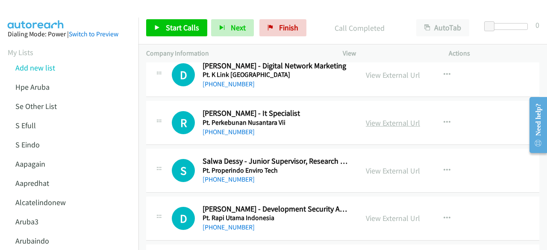
click at [369, 118] on link "View External Url" at bounding box center [393, 123] width 54 height 10
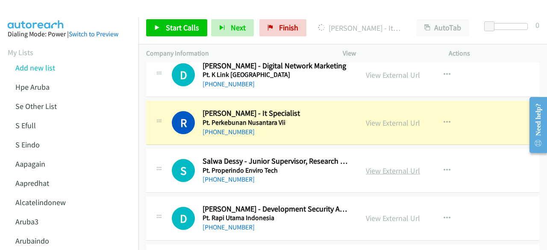
click at [391, 166] on link "View External Url" at bounding box center [393, 171] width 54 height 10
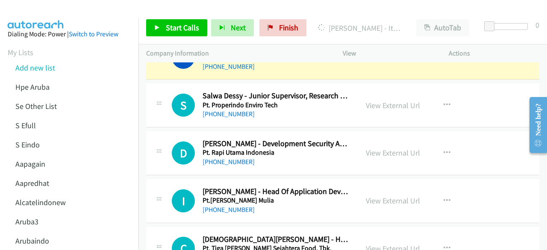
scroll to position [5452, 0]
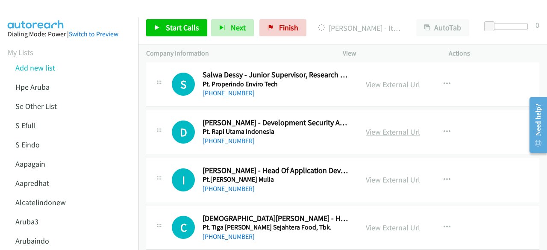
click at [371, 127] on link "View External Url" at bounding box center [393, 132] width 54 height 10
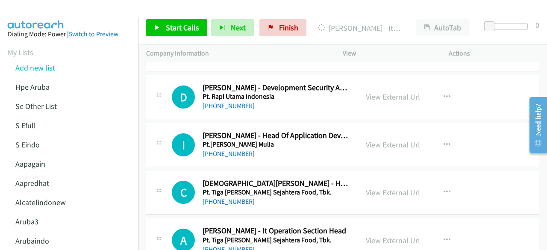
click at [361, 131] on div "View External Url View External Url Schedule/Manage Callback Start Calls Here R…" at bounding box center [415, 145] width 114 height 28
click at [372, 140] on link "View External Url" at bounding box center [393, 145] width 54 height 10
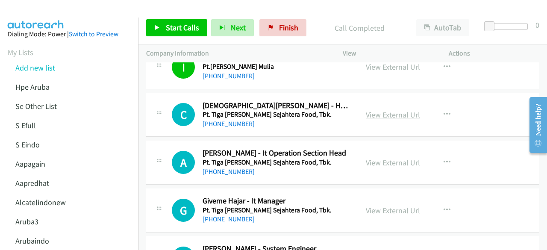
click at [371, 110] on link "View External Url" at bounding box center [393, 115] width 54 height 10
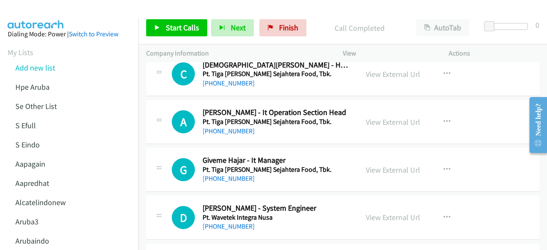
scroll to position [5610, 0]
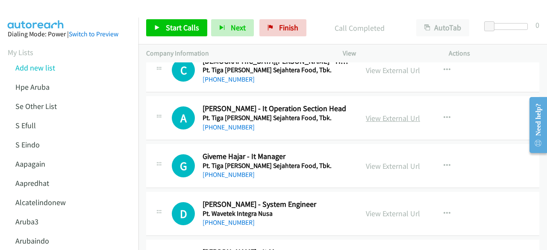
click at [391, 113] on link "View External Url" at bounding box center [393, 118] width 54 height 10
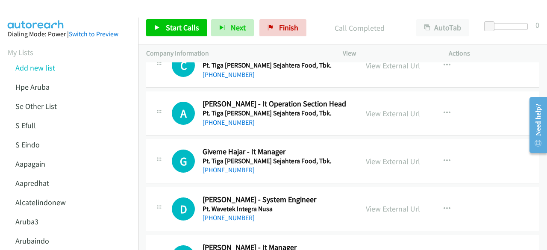
scroll to position [5618, 0]
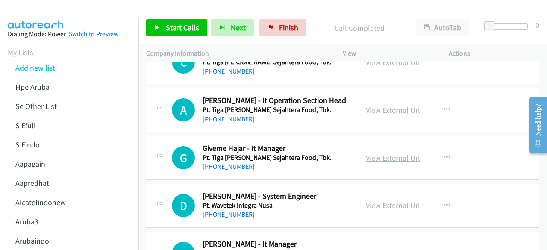
click at [380, 153] on link "View External Url" at bounding box center [393, 158] width 54 height 10
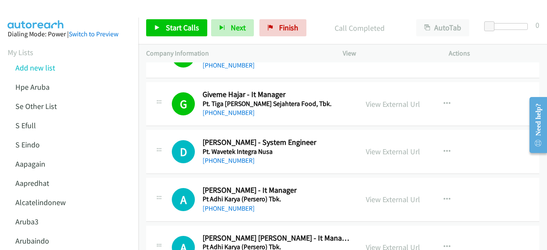
scroll to position [5672, 0]
click at [393, 146] on link "View External Url" at bounding box center [393, 151] width 54 height 10
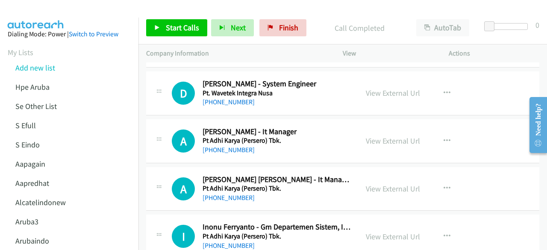
scroll to position [5731, 0]
click at [392, 136] on link "View External Url" at bounding box center [393, 141] width 54 height 10
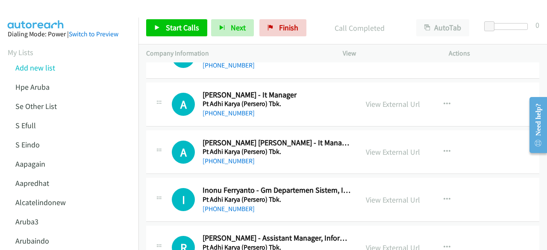
scroll to position [5768, 0]
click at [374, 147] on link "View External Url" at bounding box center [393, 152] width 54 height 10
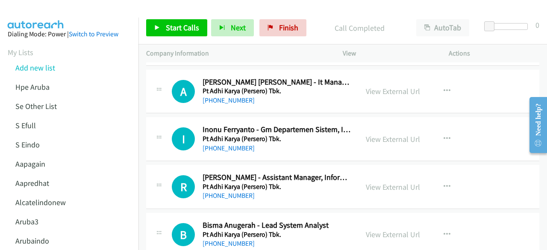
scroll to position [5830, 0]
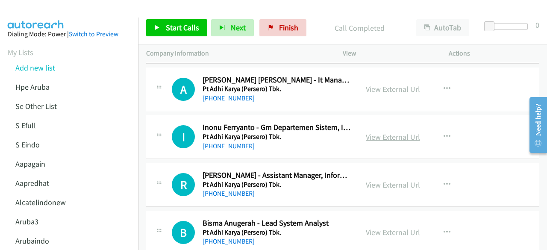
click at [387, 132] on link "View External Url" at bounding box center [393, 137] width 54 height 10
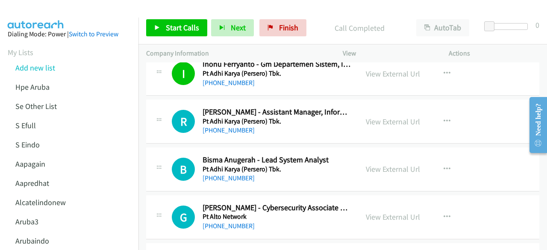
scroll to position [5898, 0]
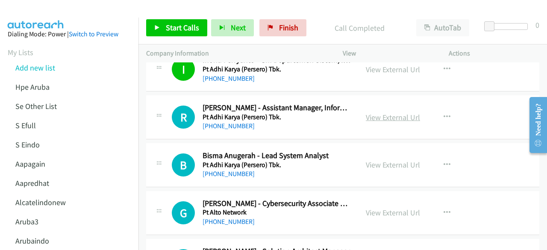
click at [384, 112] on link "View External Url" at bounding box center [393, 117] width 54 height 10
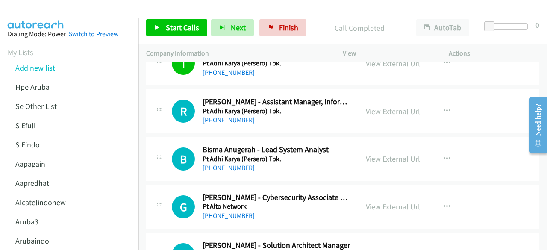
click at [380, 154] on link "View External Url" at bounding box center [393, 159] width 54 height 10
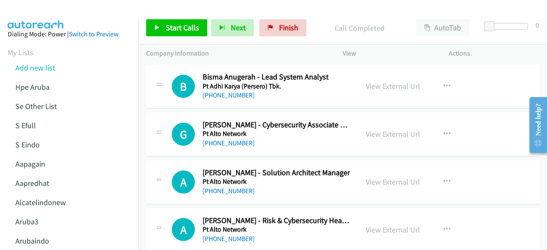
scroll to position [5977, 0]
click at [379, 129] on link "View External Url" at bounding box center [393, 134] width 54 height 10
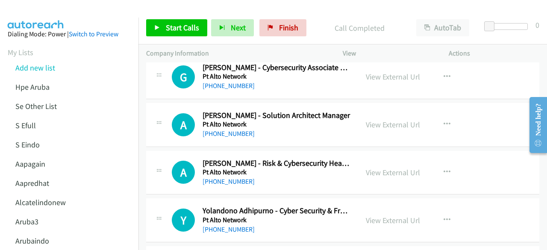
scroll to position [6034, 0]
click at [369, 119] on link "View External Url" at bounding box center [393, 124] width 54 height 10
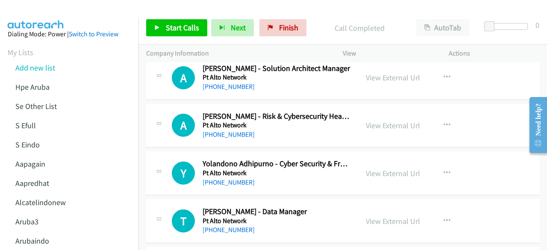
scroll to position [6084, 0]
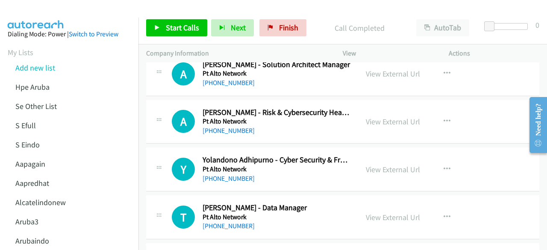
click at [372, 116] on div "View External Url" at bounding box center [393, 122] width 54 height 12
click at [373, 117] on link "View External Url" at bounding box center [393, 122] width 54 height 10
click at [231, 172] on div "Y Callback Scheduled Yolandono Adhipurno - Cyber Security & Fraud Unit Head Pt …" at bounding box center [342, 170] width 393 height 44
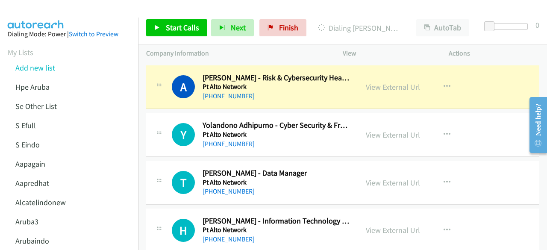
scroll to position [6122, 0]
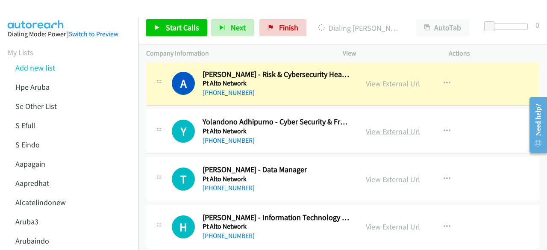
click at [393, 127] on link "View External Url" at bounding box center [393, 132] width 54 height 10
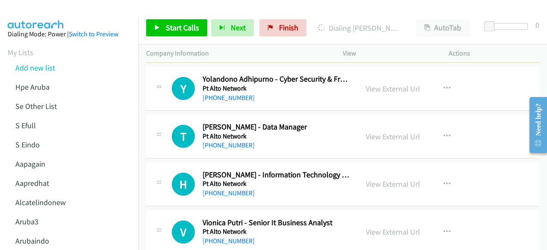
scroll to position [6166, 0]
click at [389, 131] on link "View External Url" at bounding box center [393, 136] width 54 height 10
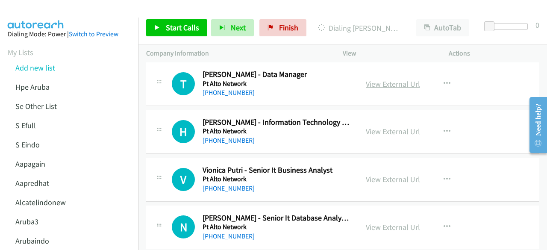
scroll to position [6219, 0]
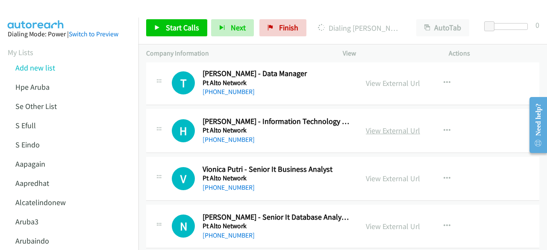
click at [388, 126] on link "View External Url" at bounding box center [393, 131] width 54 height 10
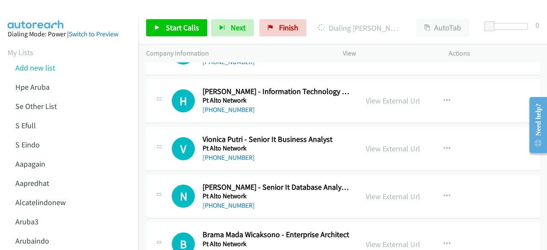
scroll to position [6264, 0]
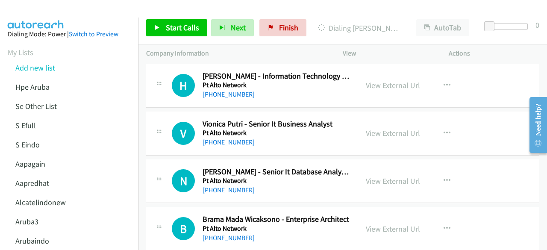
click at [388, 127] on div "View External Url" at bounding box center [393, 133] width 54 height 12
click at [381, 128] on link "View External Url" at bounding box center [393, 133] width 54 height 10
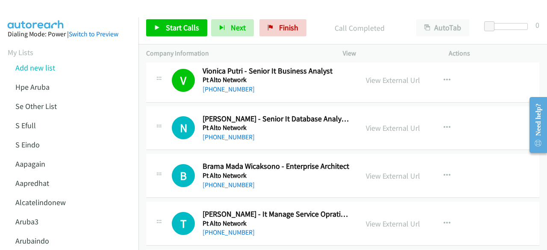
scroll to position [6318, 0]
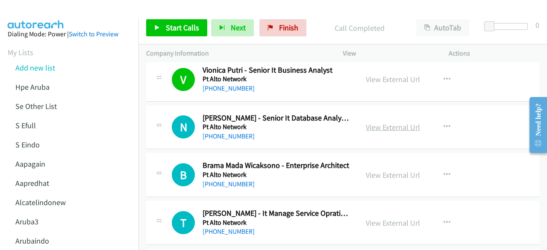
click at [379, 122] on link "View External Url" at bounding box center [393, 127] width 54 height 10
click at [391, 170] on link "View External Url" at bounding box center [393, 175] width 54 height 10
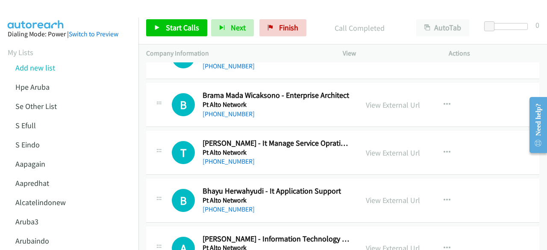
scroll to position [6392, 0]
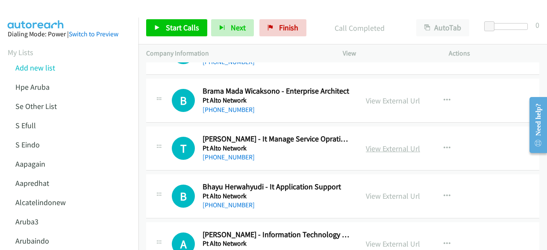
click at [370, 144] on link "View External Url" at bounding box center [393, 149] width 54 height 10
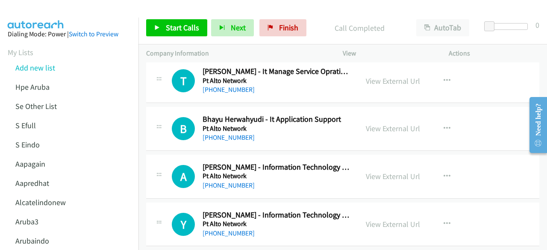
scroll to position [6460, 0]
click at [384, 123] on link "View External Url" at bounding box center [393, 128] width 54 height 10
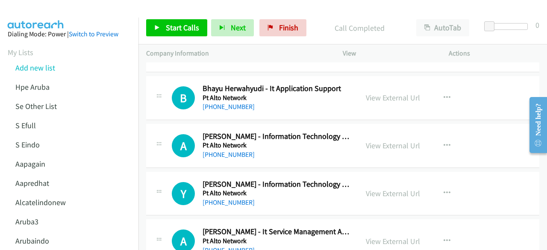
scroll to position [6505, 0]
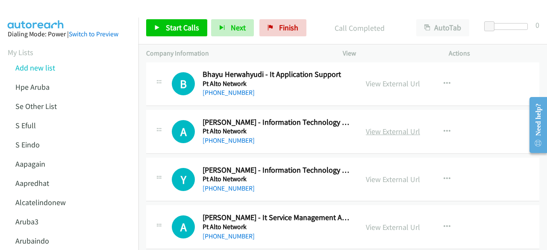
click at [384, 127] on link "View External Url" at bounding box center [393, 132] width 54 height 10
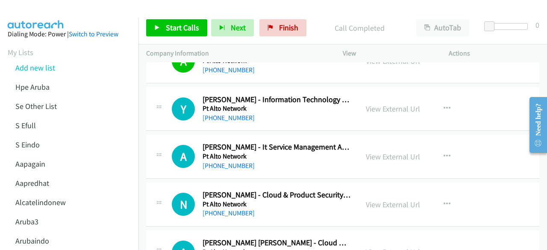
scroll to position [6576, 0]
click at [389, 103] on link "View External Url" at bounding box center [393, 108] width 54 height 10
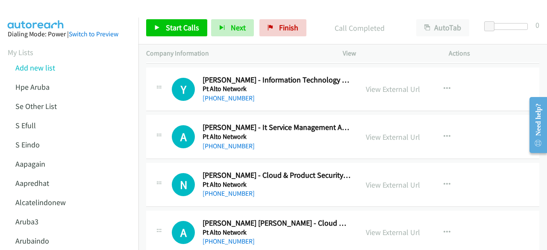
scroll to position [6601, 0]
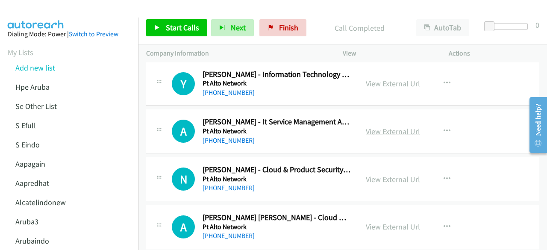
click at [379, 127] on link "View External Url" at bounding box center [393, 132] width 54 height 10
click at [376, 174] on link "View External Url" at bounding box center [393, 179] width 54 height 10
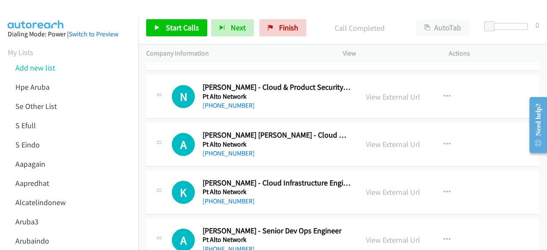
scroll to position [6685, 0]
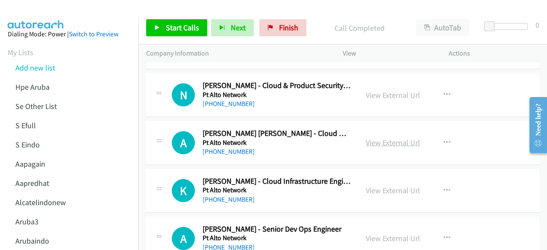
click at [378, 138] on link "View External Url" at bounding box center [393, 143] width 54 height 10
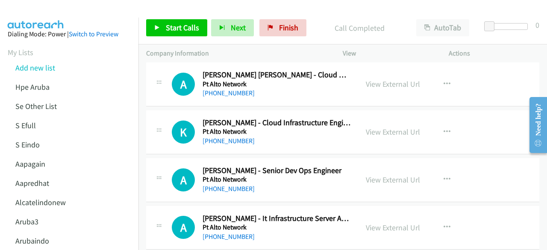
scroll to position [6744, 0]
click at [374, 127] on link "View External Url" at bounding box center [393, 132] width 54 height 10
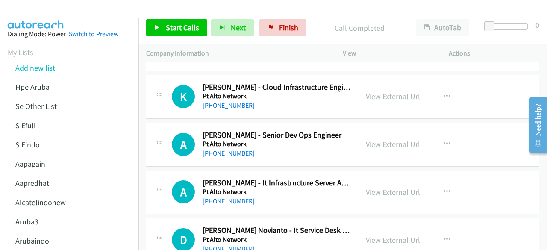
scroll to position [6781, 0]
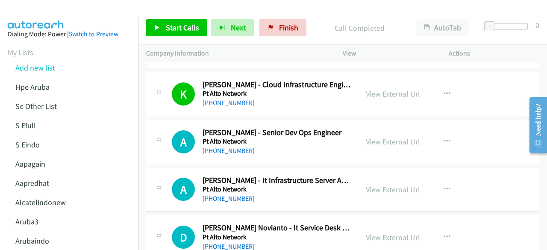
click at [381, 137] on link "View External Url" at bounding box center [393, 142] width 54 height 10
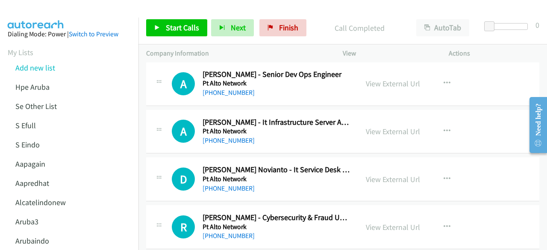
scroll to position [6840, 0]
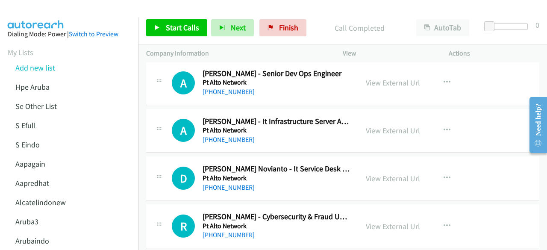
click at [372, 126] on link "View External Url" at bounding box center [393, 131] width 54 height 10
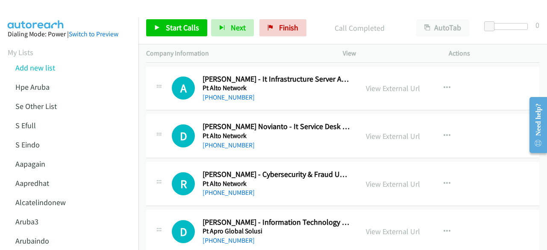
scroll to position [6883, 0]
click at [369, 131] on link "View External Url" at bounding box center [393, 136] width 54 height 10
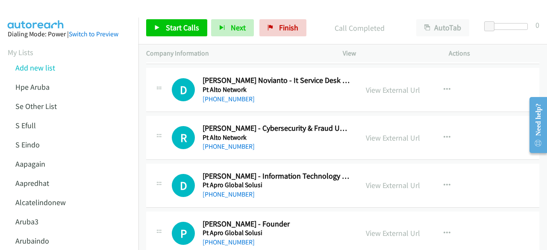
scroll to position [6933, 0]
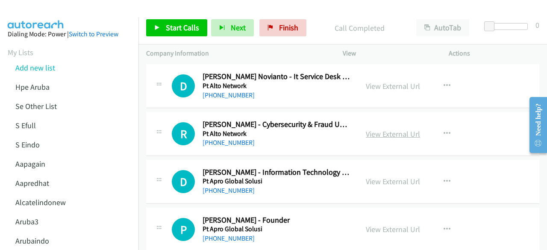
click at [370, 129] on link "View External Url" at bounding box center [393, 134] width 54 height 10
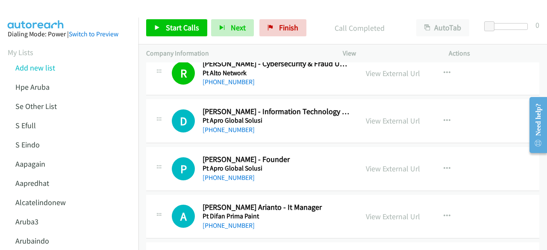
scroll to position [6996, 0]
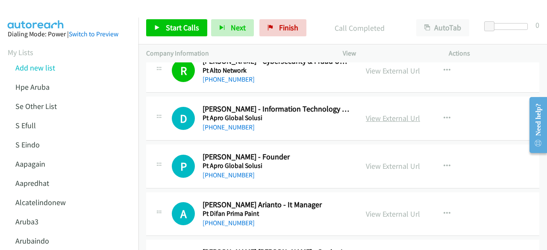
click at [390, 113] on link "View External Url" at bounding box center [393, 118] width 54 height 10
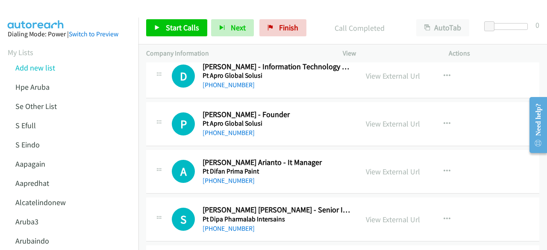
scroll to position [7040, 0]
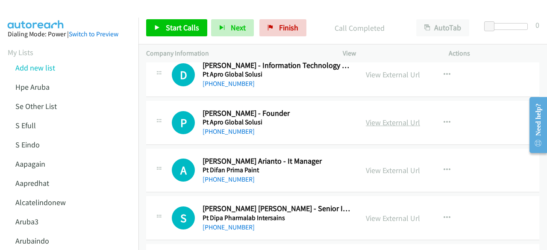
click at [377, 118] on link "View External Url" at bounding box center [393, 123] width 54 height 10
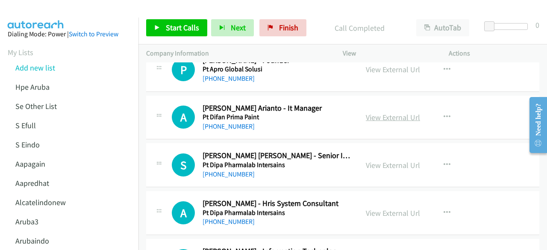
click at [391, 112] on link "View External Url" at bounding box center [393, 117] width 54 height 10
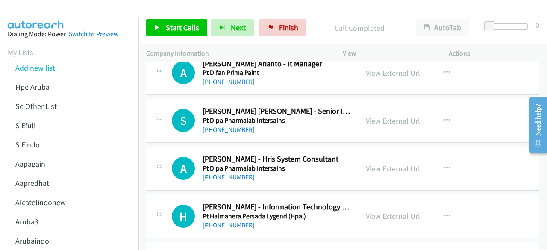
scroll to position [7138, 0]
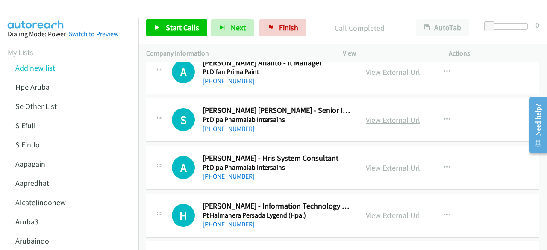
click at [385, 115] on link "View External Url" at bounding box center [393, 120] width 54 height 10
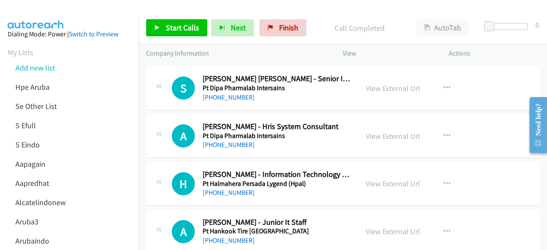
scroll to position [7176, 0]
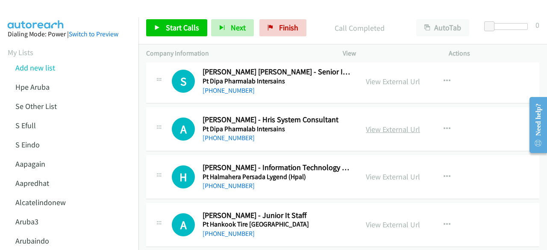
click at [378, 124] on link "View External Url" at bounding box center [393, 129] width 54 height 10
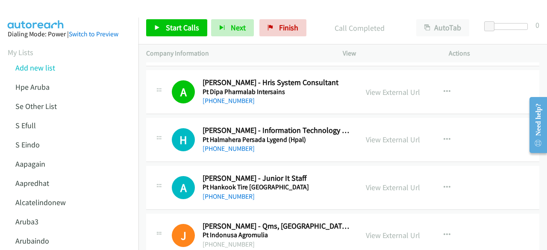
scroll to position [7215, 0]
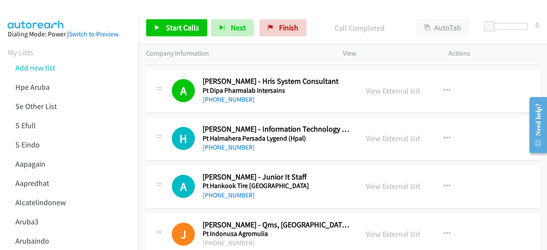
click at [378, 133] on div "View External Url" at bounding box center [393, 139] width 54 height 12
click at [378, 133] on link "View External Url" at bounding box center [393, 138] width 54 height 10
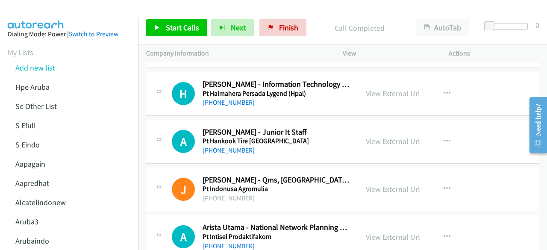
scroll to position [7261, 0]
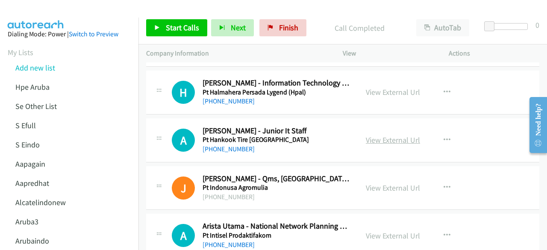
click at [370, 135] on link "View External Url" at bounding box center [393, 140] width 54 height 10
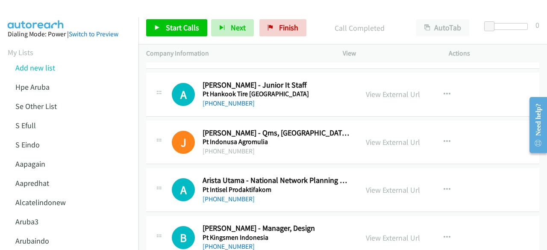
scroll to position [7307, 0]
click at [379, 137] on link "View External Url" at bounding box center [393, 142] width 54 height 10
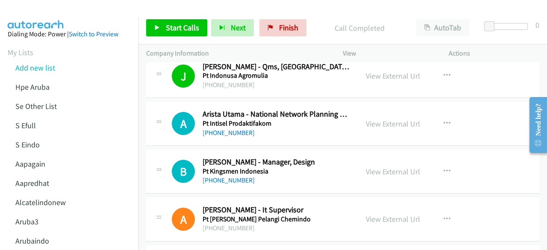
scroll to position [7378, 0]
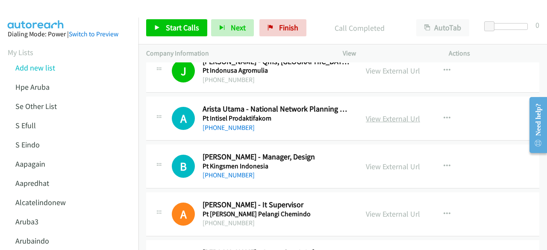
click at [371, 114] on link "View External Url" at bounding box center [393, 119] width 54 height 10
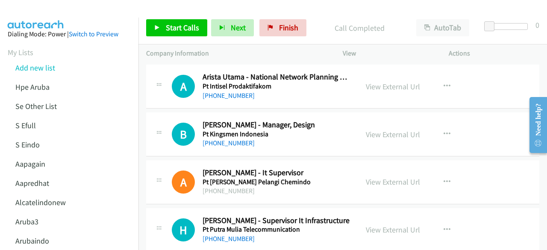
scroll to position [7417, 0]
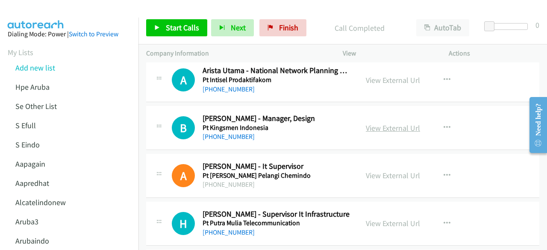
click at [371, 123] on link "View External Url" at bounding box center [393, 128] width 54 height 10
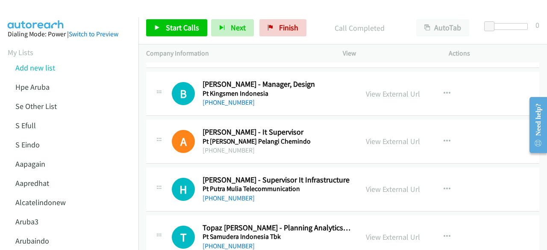
scroll to position [7457, 0]
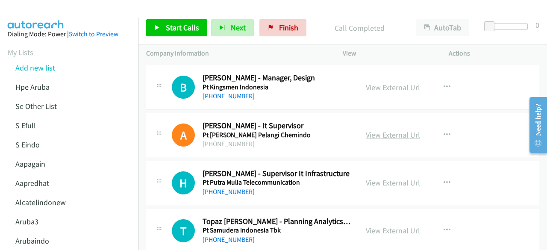
click at [387, 130] on link "View External Url" at bounding box center [393, 135] width 54 height 10
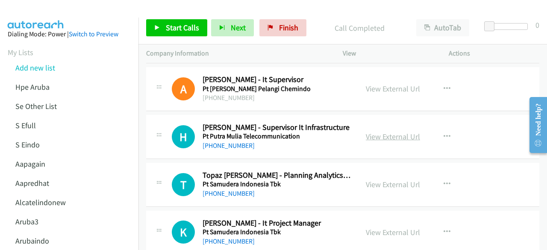
click at [369, 132] on link "View External Url" at bounding box center [393, 137] width 54 height 10
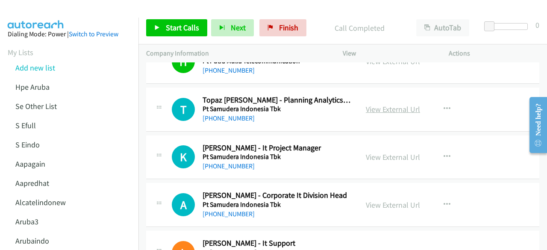
scroll to position [7579, 0]
click at [389, 104] on link "View External Url" at bounding box center [393, 109] width 54 height 10
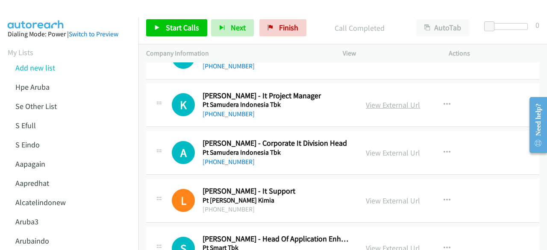
scroll to position [7631, 0]
click at [405, 100] on link "View External Url" at bounding box center [393, 105] width 54 height 10
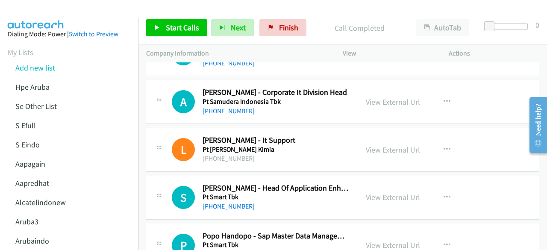
scroll to position [7681, 0]
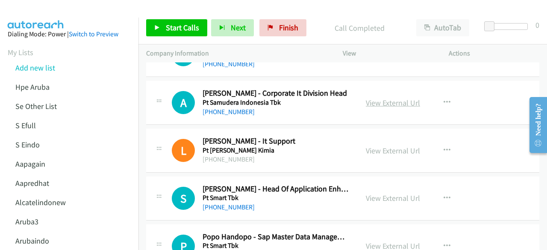
click at [386, 98] on link "View External Url" at bounding box center [393, 103] width 54 height 10
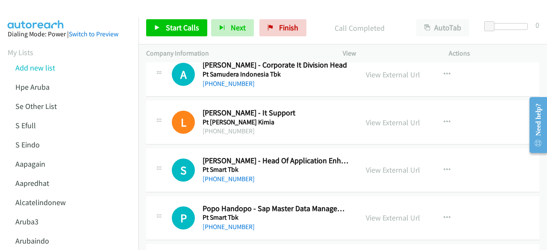
scroll to position [7711, 0]
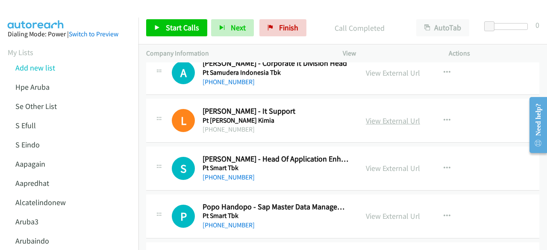
click at [372, 116] on link "View External Url" at bounding box center [393, 121] width 54 height 10
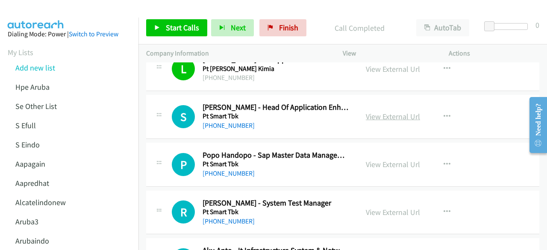
click at [380, 112] on link "View External Url" at bounding box center [393, 117] width 54 height 10
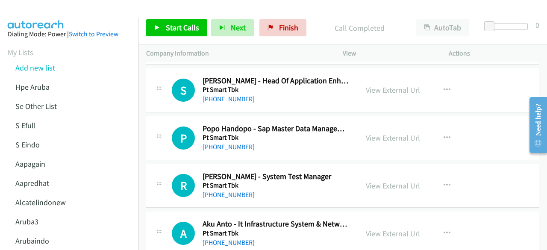
scroll to position [7799, 0]
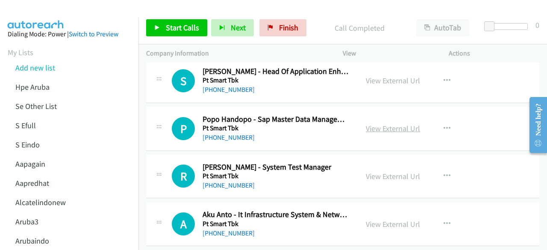
click at [371, 124] on link "View External Url" at bounding box center [393, 129] width 54 height 10
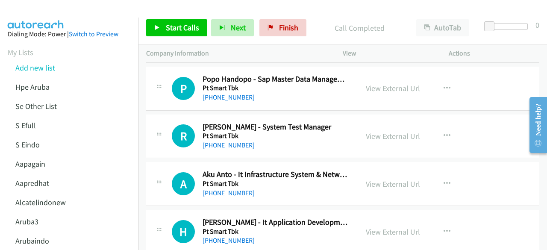
scroll to position [7839, 0]
click at [378, 131] on link "View External Url" at bounding box center [393, 136] width 54 height 10
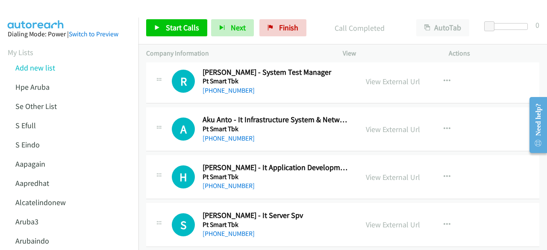
scroll to position [7894, 0]
click at [369, 124] on link "View External Url" at bounding box center [393, 129] width 54 height 10
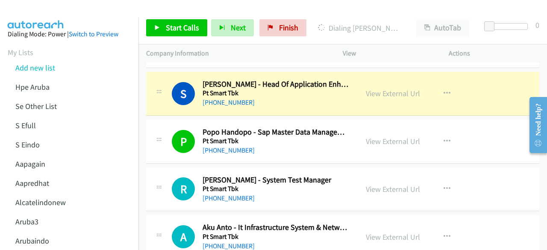
scroll to position [7763, 0]
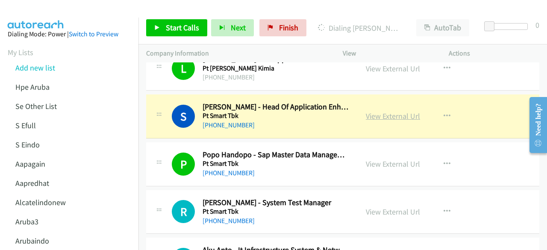
click at [390, 111] on link "View External Url" at bounding box center [393, 116] width 54 height 10
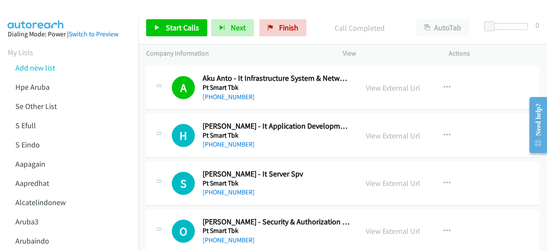
scroll to position [7935, 0]
click at [378, 130] on link "View External Url" at bounding box center [393, 135] width 54 height 10
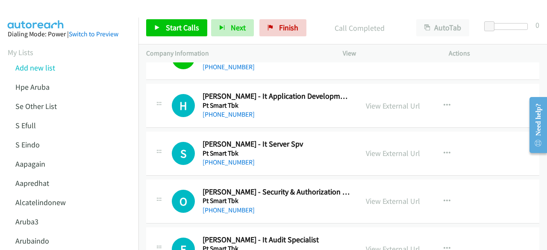
scroll to position [7969, 0]
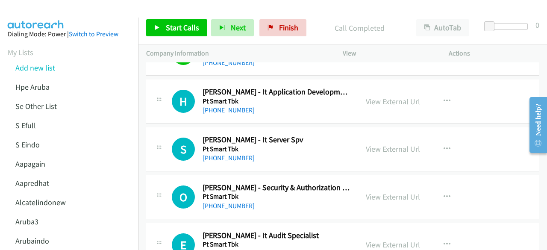
click at [381, 143] on div "View External Url" at bounding box center [393, 149] width 54 height 12
click at [381, 144] on link "View External Url" at bounding box center [393, 149] width 54 height 10
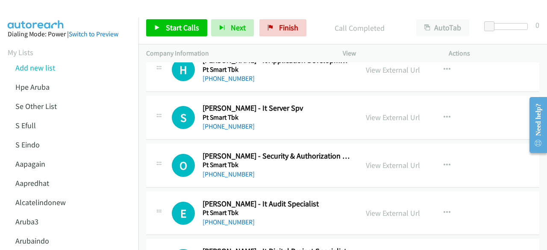
scroll to position [8029, 0]
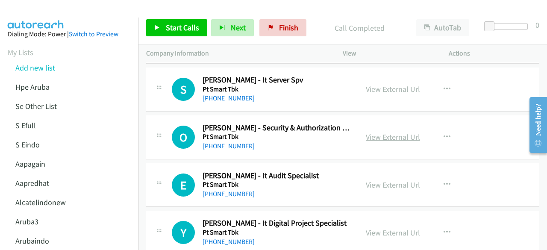
click at [367, 132] on link "View External Url" at bounding box center [393, 137] width 54 height 10
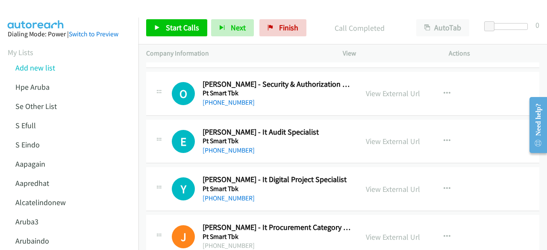
scroll to position [8075, 0]
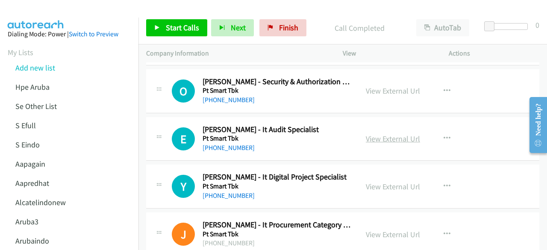
click at [377, 134] on link "View External Url" at bounding box center [393, 139] width 54 height 10
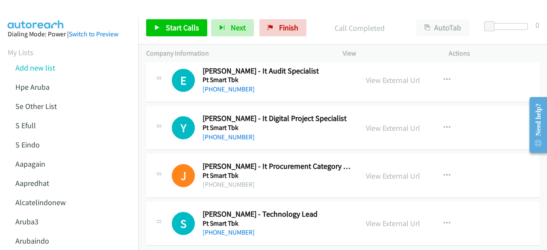
scroll to position [8134, 0]
click at [376, 123] on link "View External Url" at bounding box center [393, 128] width 54 height 10
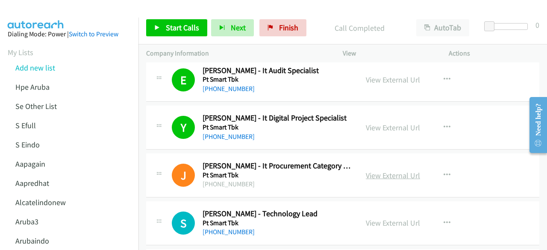
click at [392, 171] on link "View External Url" at bounding box center [393, 176] width 54 height 10
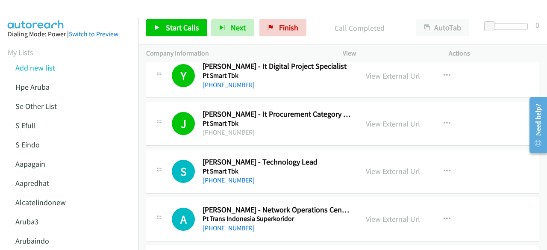
scroll to position [8192, 0]
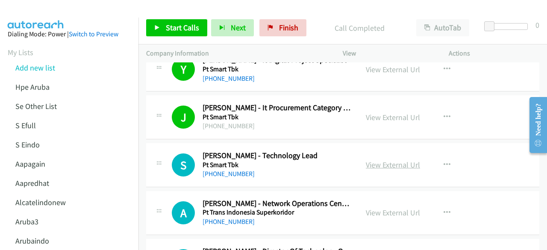
click at [379, 160] on link "View External Url" at bounding box center [393, 165] width 54 height 10
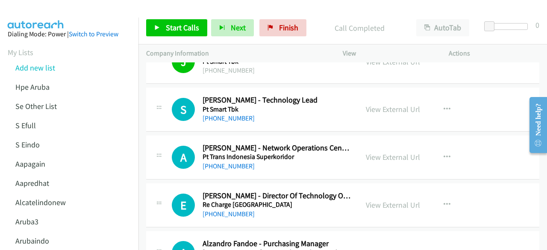
scroll to position [8249, 0]
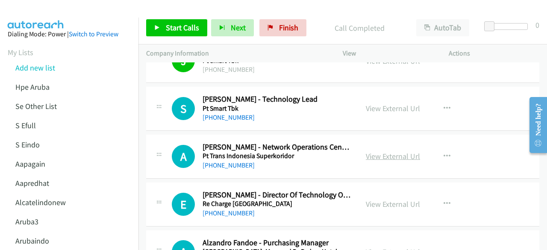
click at [391, 151] on link "View External Url" at bounding box center [393, 156] width 54 height 10
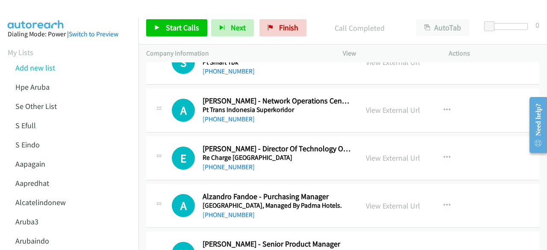
scroll to position [8302, 0]
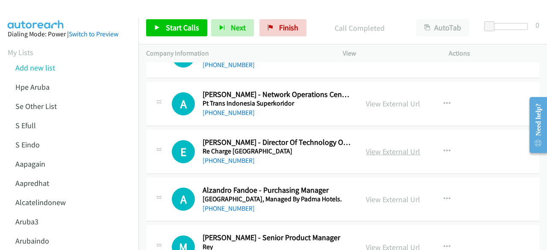
click at [385, 147] on link "View External Url" at bounding box center [393, 152] width 54 height 10
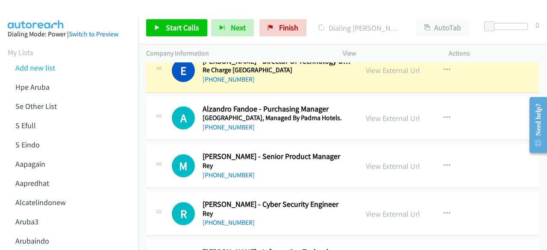
scroll to position [8387, 0]
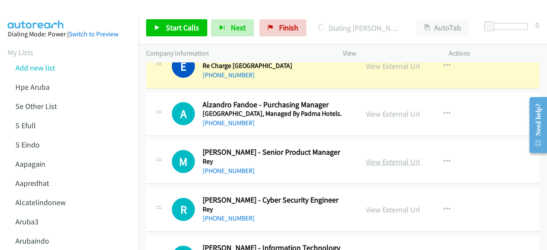
click at [379, 157] on link "View External Url" at bounding box center [393, 162] width 54 height 10
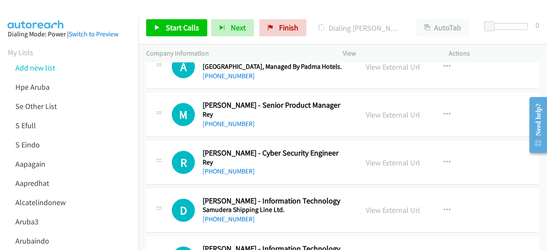
scroll to position [8435, 0]
click at [396, 157] on link "View External Url" at bounding box center [393, 162] width 54 height 10
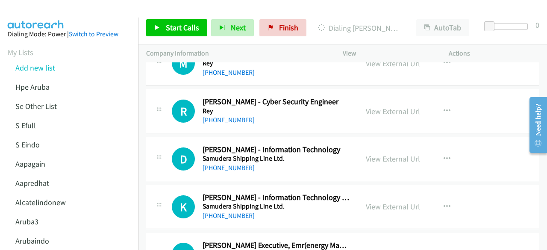
scroll to position [8486, 0]
click at [372, 154] on link "View External Url" at bounding box center [393, 159] width 54 height 10
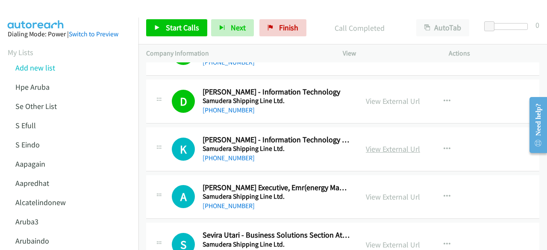
scroll to position [8544, 0]
click at [382, 144] on link "View External Url" at bounding box center [393, 149] width 54 height 10
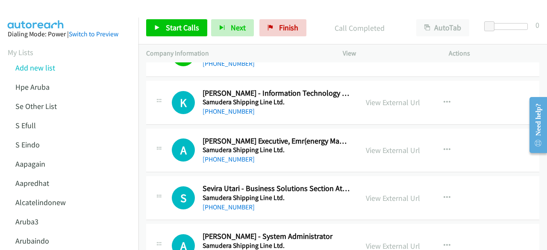
scroll to position [8597, 0]
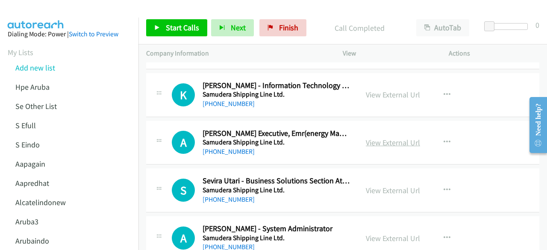
click at [375, 138] on link "View External Url" at bounding box center [393, 143] width 54 height 10
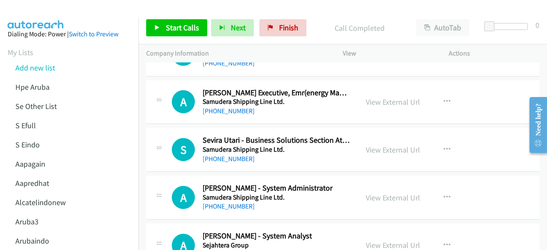
scroll to position [8639, 0]
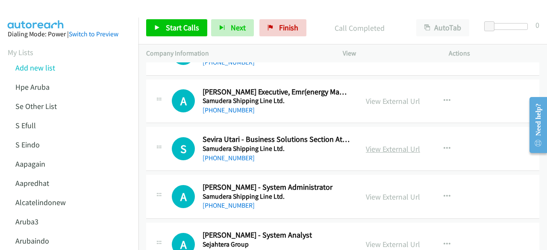
click at [373, 144] on link "View External Url" at bounding box center [393, 149] width 54 height 10
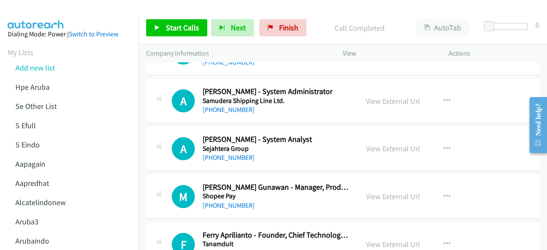
scroll to position [8740, 0]
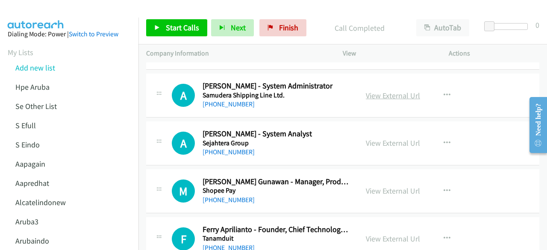
click at [389, 91] on link "View External Url" at bounding box center [393, 96] width 54 height 10
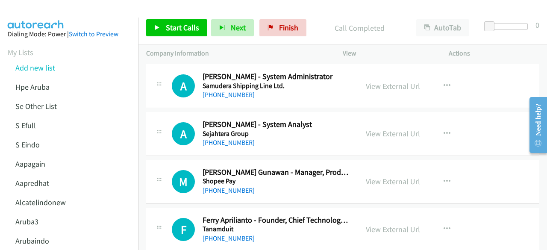
scroll to position [8751, 0]
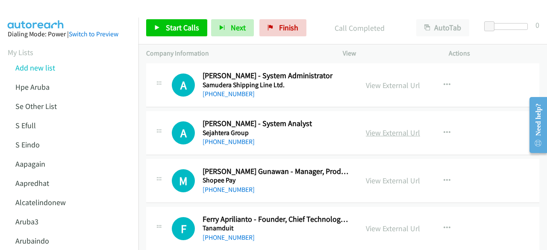
click at [381, 128] on link "View External Url" at bounding box center [393, 133] width 54 height 10
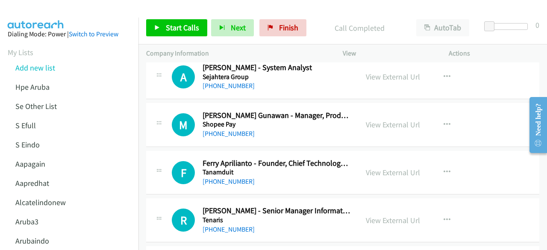
scroll to position [8807, 0]
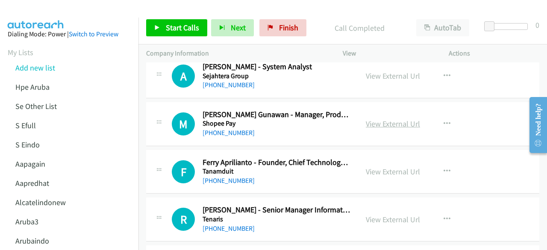
click at [369, 119] on link "View External Url" at bounding box center [393, 124] width 54 height 10
click at [385, 167] on link "View External Url" at bounding box center [393, 172] width 54 height 10
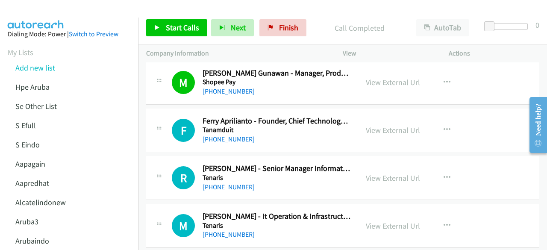
scroll to position [8872, 0]
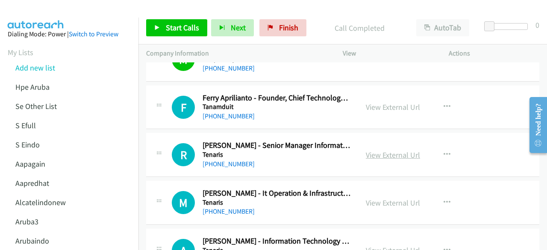
click at [366, 150] on link "View External Url" at bounding box center [393, 155] width 54 height 10
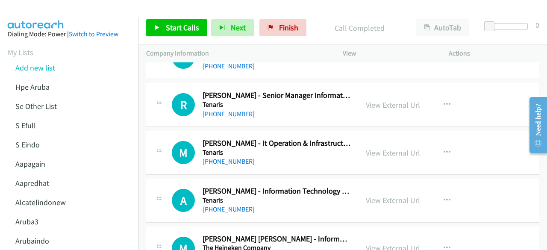
scroll to position [8927, 0]
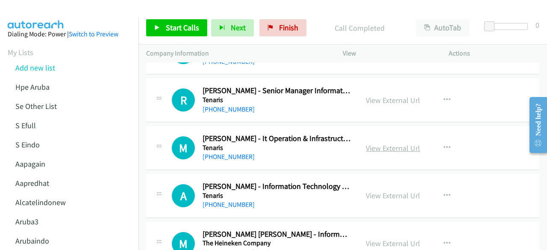
click at [377, 143] on link "View External Url" at bounding box center [393, 148] width 54 height 10
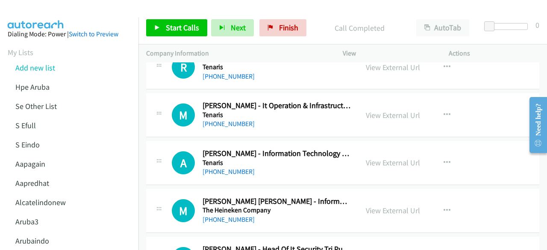
scroll to position [8960, 0]
click at [389, 157] on div "View External Url" at bounding box center [393, 163] width 54 height 12
click at [389, 157] on link "View External Url" at bounding box center [393, 162] width 54 height 10
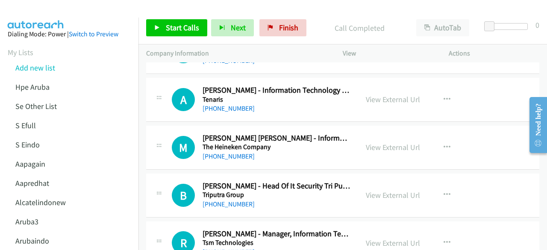
scroll to position [9023, 0]
click at [388, 142] on link "View External Url" at bounding box center [393, 147] width 54 height 10
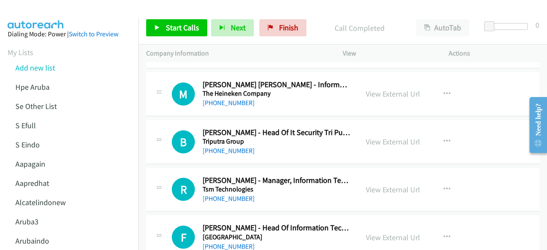
scroll to position [9078, 0]
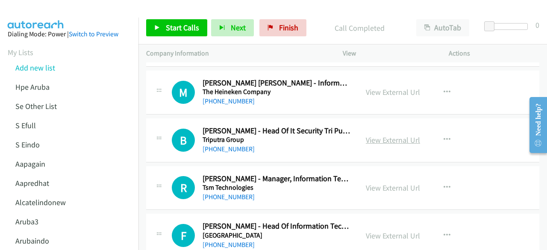
click at [384, 135] on link "View External Url" at bounding box center [393, 140] width 54 height 10
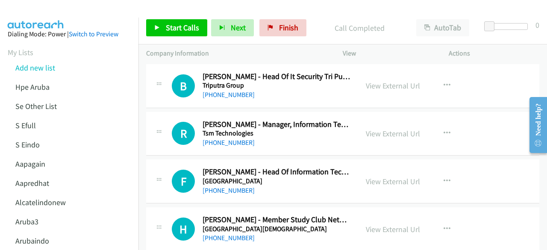
scroll to position [9133, 0]
click at [368, 128] on link "View External Url" at bounding box center [393, 133] width 54 height 10
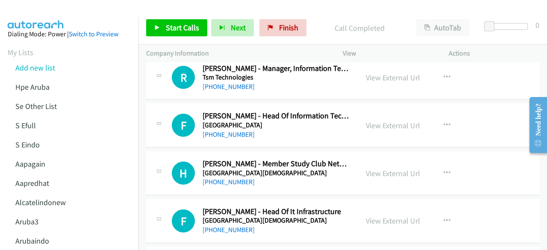
scroll to position [9191, 0]
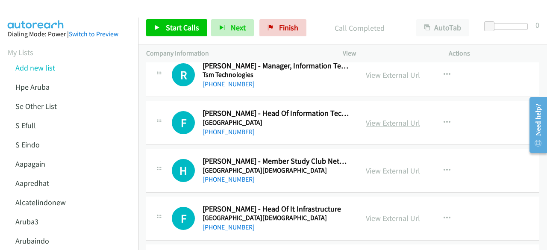
click at [384, 118] on link "View External Url" at bounding box center [393, 123] width 54 height 10
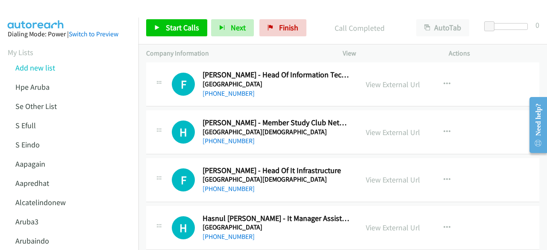
scroll to position [9232, 0]
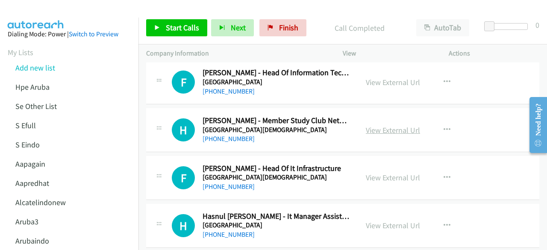
click at [378, 125] on link "View External Url" at bounding box center [393, 130] width 54 height 10
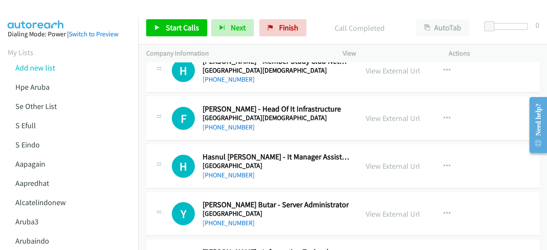
scroll to position [9292, 0]
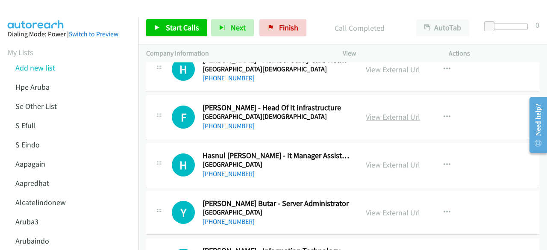
click at [373, 112] on link "View External Url" at bounding box center [393, 117] width 54 height 10
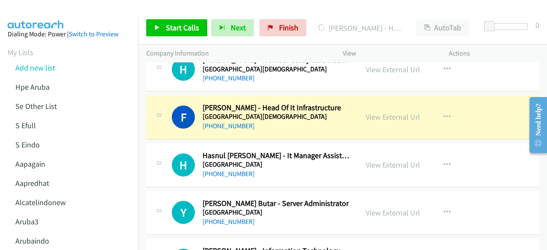
click at [245, 191] on div "Y Callback Scheduled Yulia Butar Butar - Server Administrator University Of Sum…" at bounding box center [342, 213] width 393 height 44
click at [380, 160] on link "View External Url" at bounding box center [393, 165] width 54 height 10
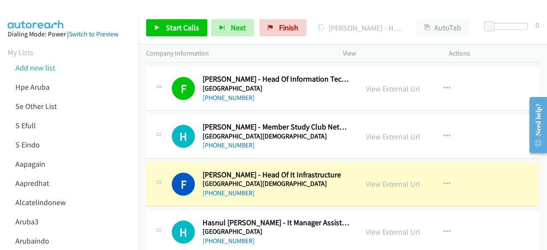
scroll to position [9309, 0]
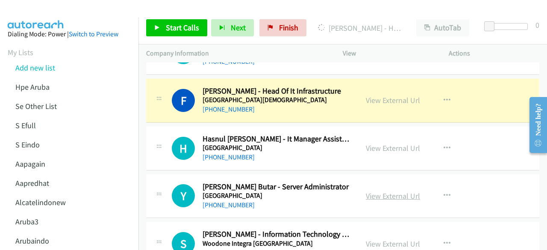
click at [383, 191] on link "View External Url" at bounding box center [393, 196] width 54 height 10
click at [374, 239] on link "View External Url" at bounding box center [393, 244] width 54 height 10
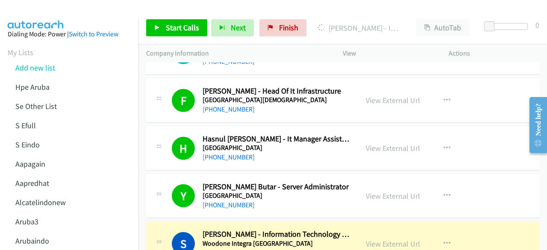
click at [241, 52] on p "Company Information" at bounding box center [236, 53] width 181 height 10
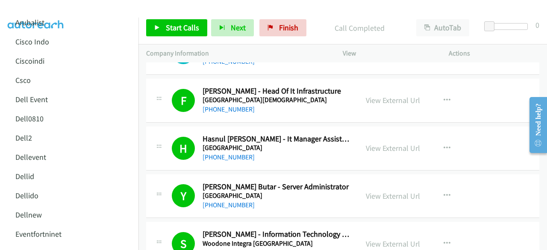
scroll to position [237, 0]
click at [32, 121] on link "Dell0810" at bounding box center [29, 119] width 28 height 10
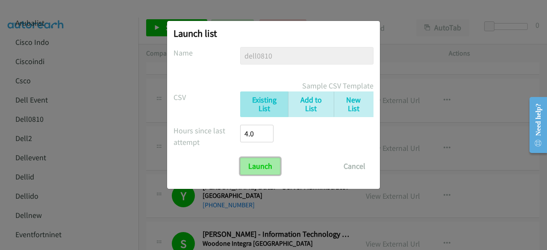
click at [269, 163] on input "Launch" at bounding box center [260, 166] width 40 height 17
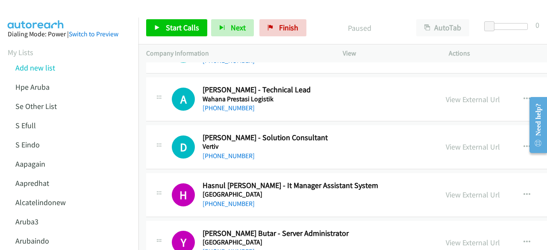
scroll to position [114, 0]
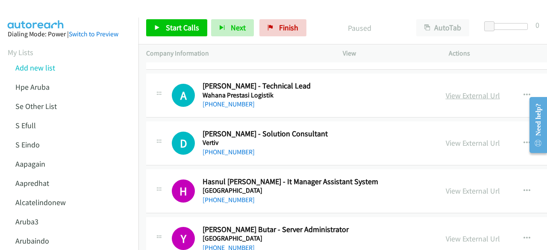
click at [446, 94] on link "View External Url" at bounding box center [473, 96] width 54 height 10
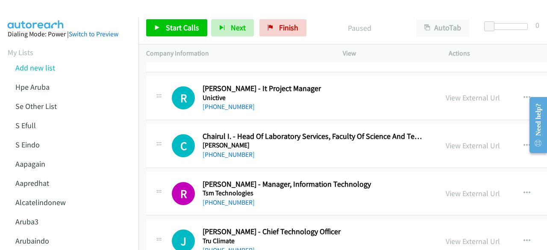
scroll to position [399, 0]
click at [446, 95] on link "View External Url" at bounding box center [473, 97] width 54 height 10
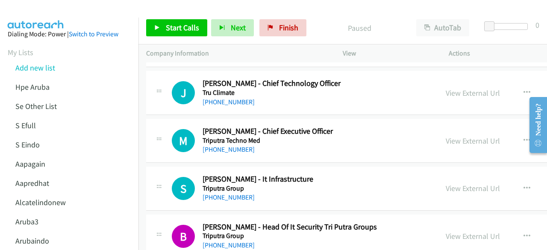
scroll to position [547, 0]
click at [457, 89] on link "View External Url" at bounding box center [473, 93] width 54 height 10
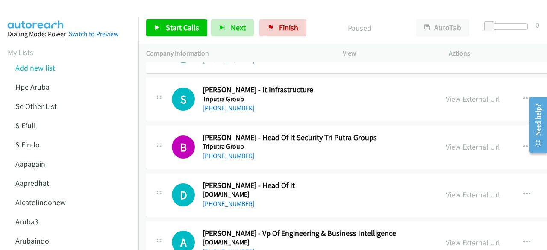
scroll to position [637, 0]
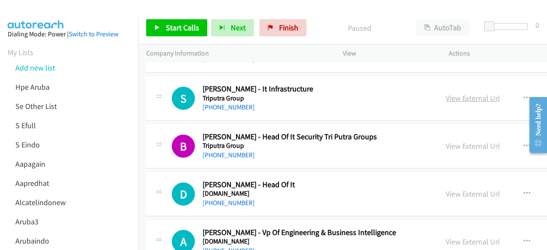
click at [446, 97] on link "View External Url" at bounding box center [473, 98] width 54 height 10
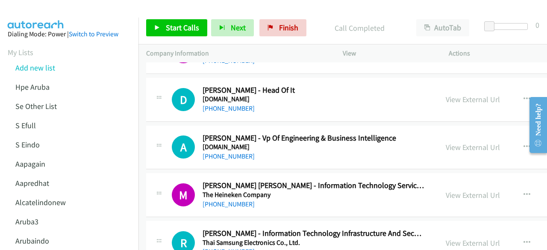
scroll to position [733, 0]
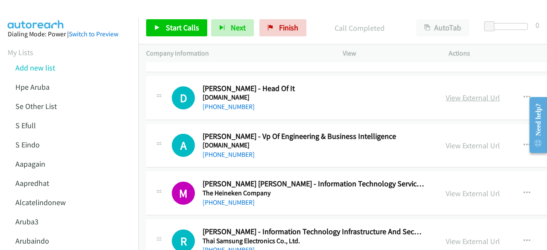
click at [446, 95] on link "View External Url" at bounding box center [473, 98] width 54 height 10
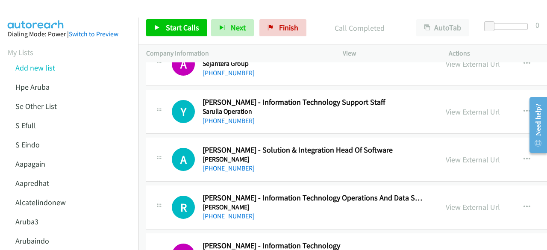
scroll to position [2822, 0]
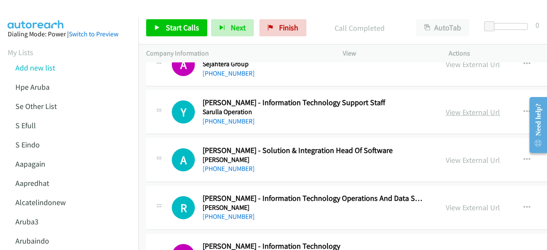
click at [446, 107] on link "View External Url" at bounding box center [473, 112] width 54 height 10
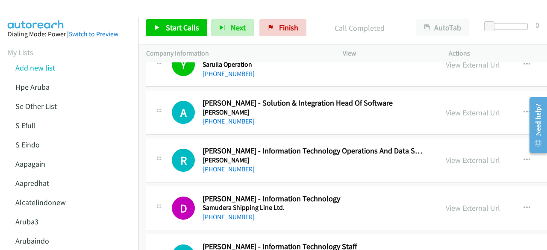
scroll to position [2870, 0]
click at [446, 107] on link "View External Url" at bounding box center [473, 112] width 54 height 10
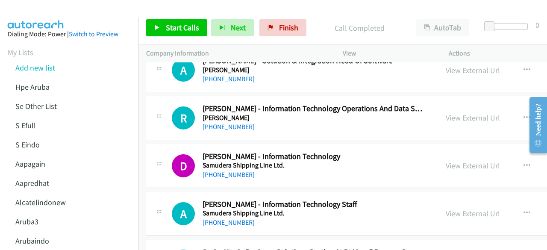
scroll to position [2915, 0]
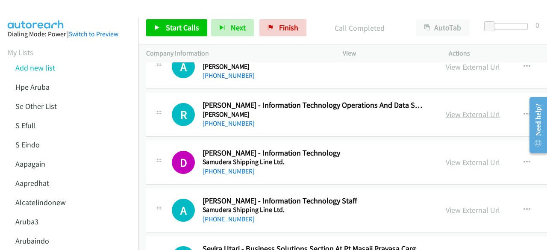
click at [459, 109] on link "View External Url" at bounding box center [473, 114] width 54 height 10
